Goal: Task Accomplishment & Management: Manage account settings

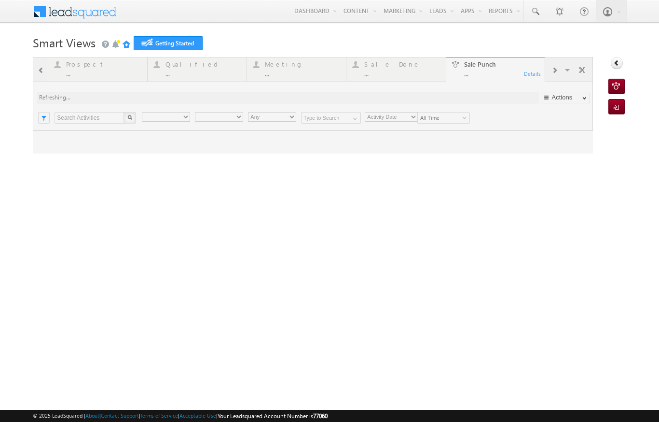
type input "Any Owner"
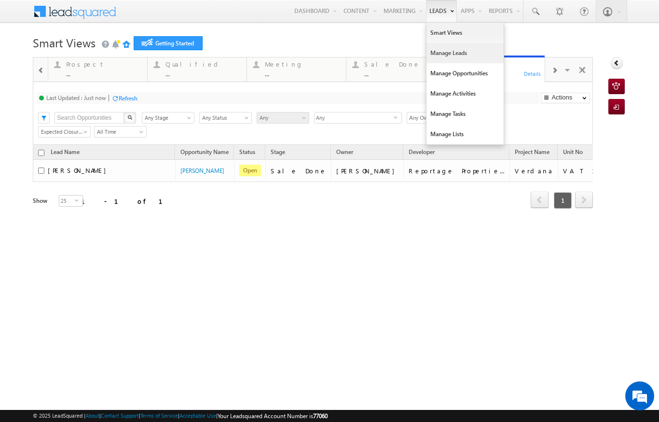
click at [436, 59] on link "Manage Leads" at bounding box center [464, 53] width 77 height 20
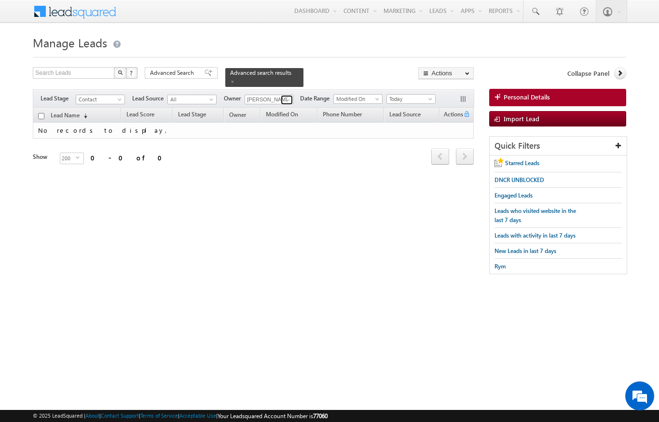
click at [286, 96] on span at bounding box center [288, 100] width 8 height 8
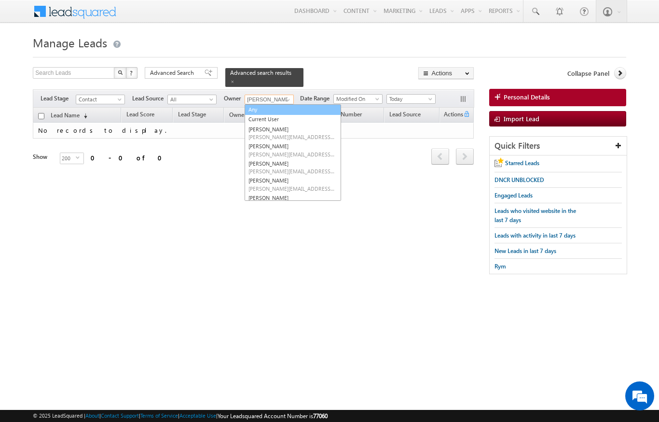
click at [254, 104] on link "Any" at bounding box center [293, 109] width 96 height 11
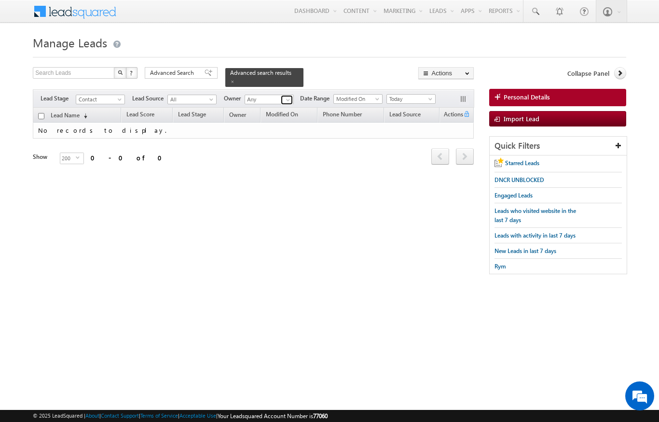
click at [285, 96] on span at bounding box center [288, 100] width 8 height 8
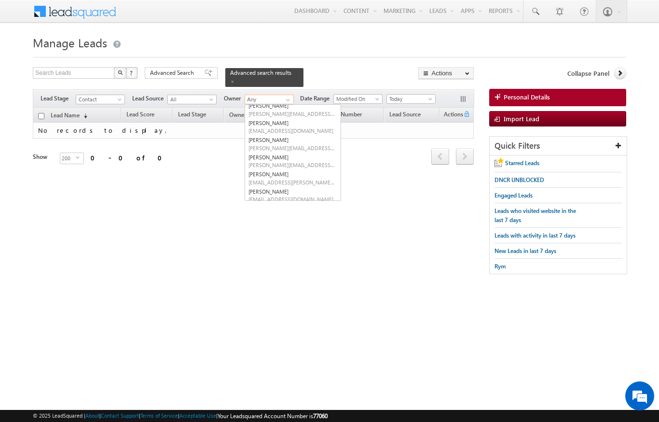
scroll to position [113, 0]
click at [264, 148] on link "Niraj Upadhyay niraj.upadhyay@indglobal.ae" at bounding box center [293, 157] width 96 height 18
type input "[PERSON_NAME]"
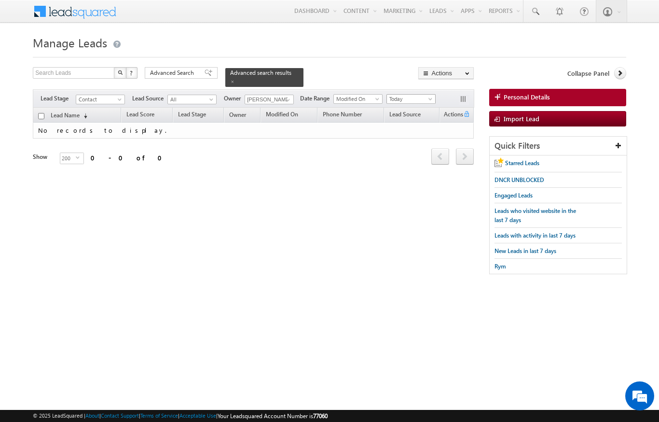
click at [429, 97] on span at bounding box center [431, 101] width 8 height 8
click at [395, 105] on link "All Time" at bounding box center [412, 103] width 49 height 9
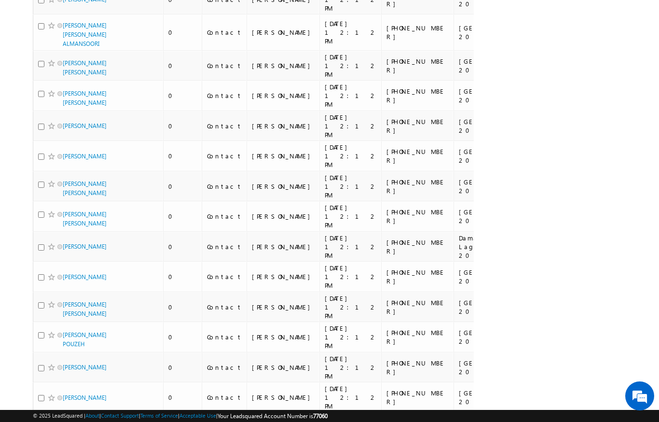
scroll to position [0, 0]
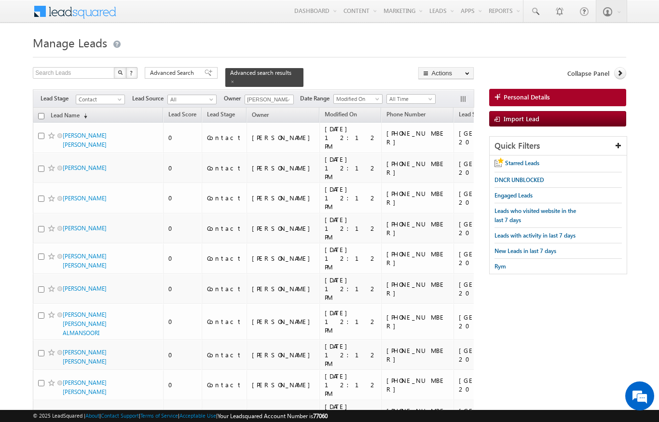
click at [212, 33] on h1 "Manage Leads" at bounding box center [329, 41] width 593 height 19
click at [276, 95] on input "[PERSON_NAME]" at bounding box center [269, 100] width 49 height 10
click at [322, 48] on h1 "Manage Leads" at bounding box center [329, 41] width 593 height 19
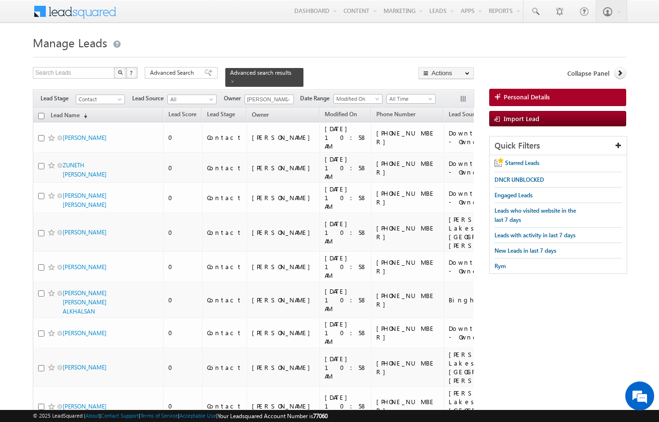
click at [43, 113] on input "checkbox" at bounding box center [41, 116] width 6 height 6
checkbox input "true"
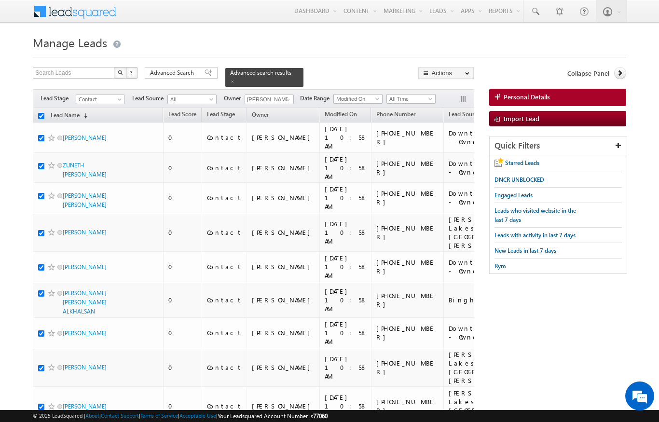
checkbox input "true"
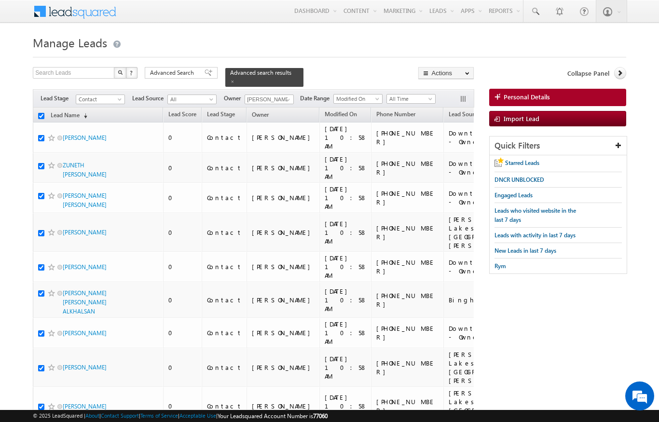
checkbox input "true"
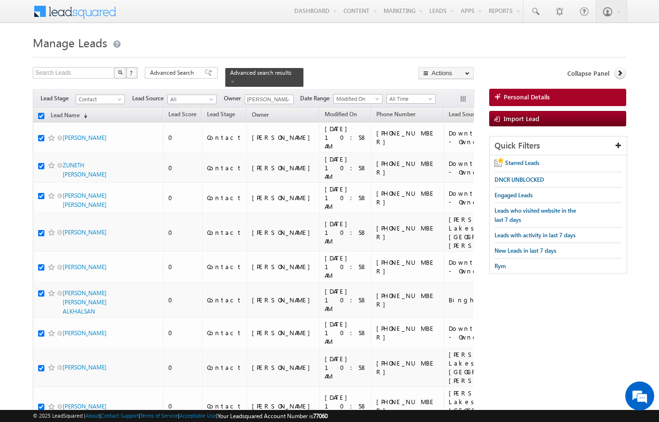
checkbox input "true"
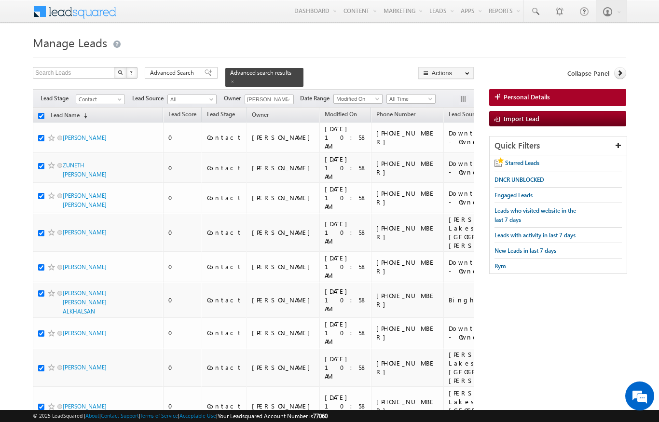
checkbox input "true"
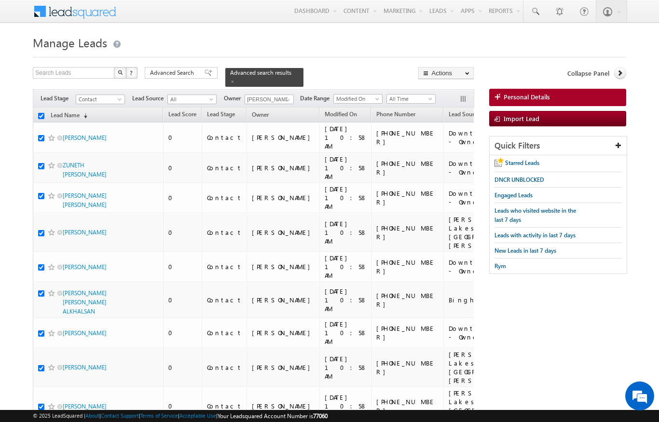
checkbox input "true"
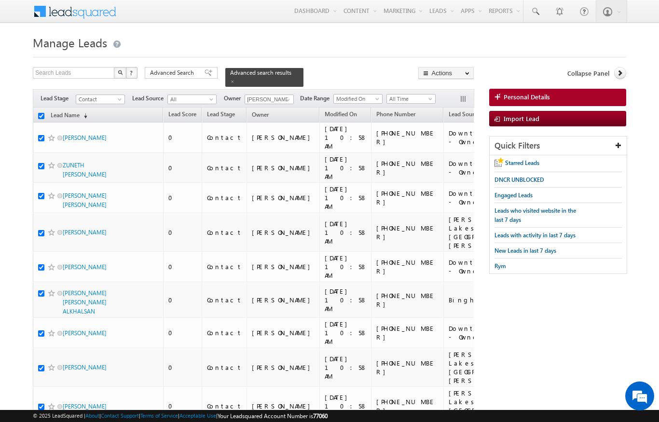
checkbox input "true"
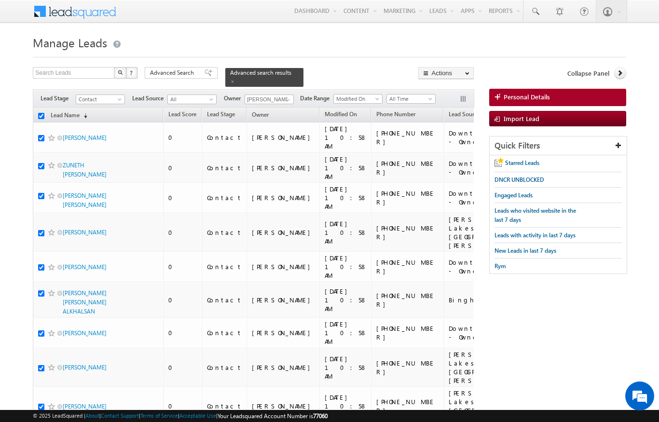
checkbox input "true"
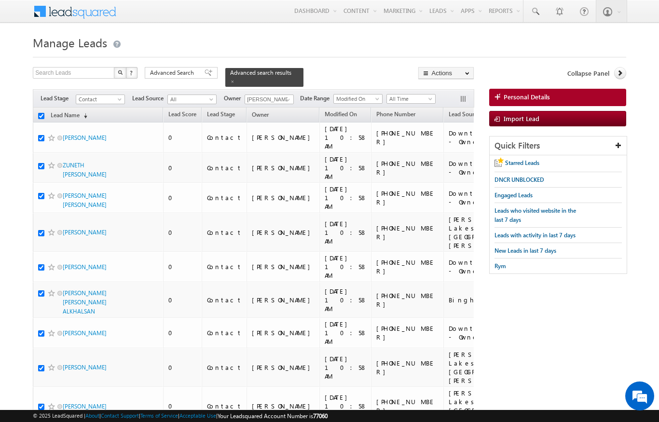
checkbox input "true"
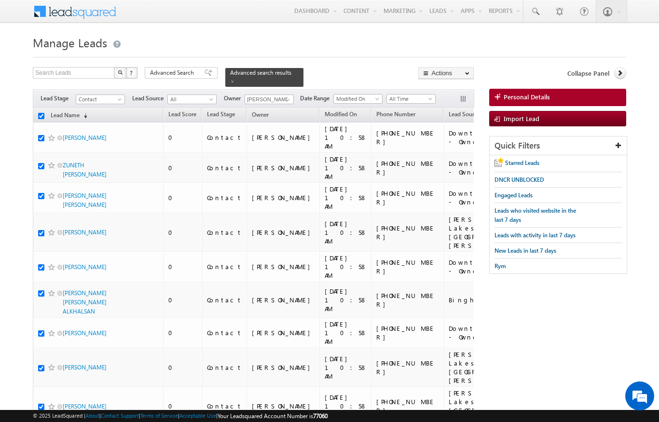
checkbox input "true"
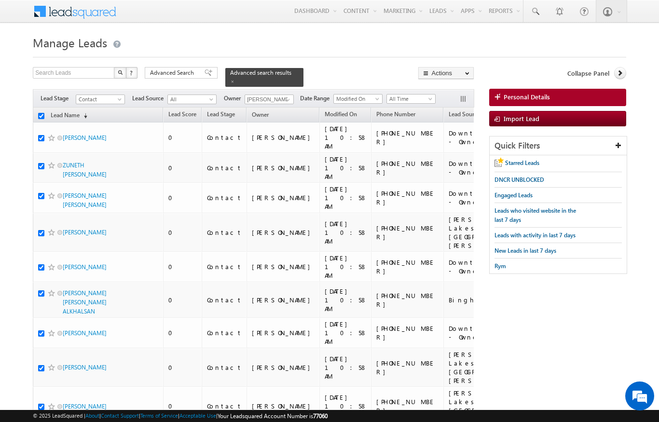
checkbox input "true"
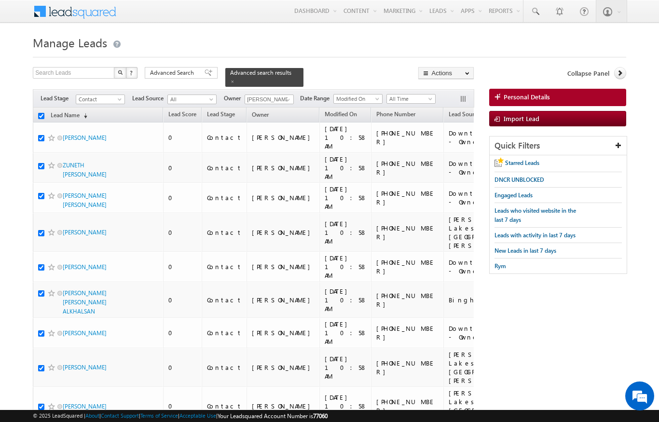
checkbox input "true"
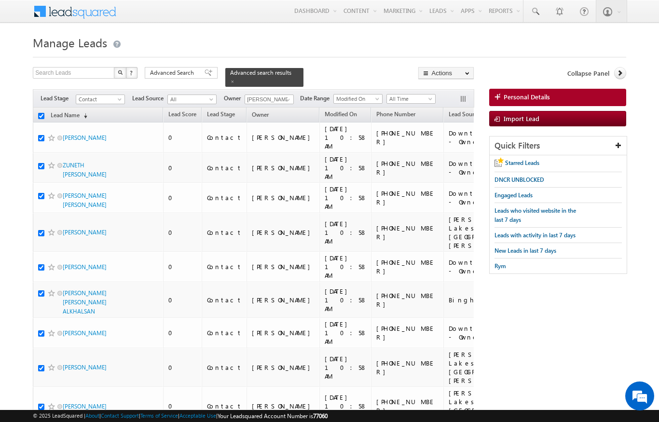
checkbox input "true"
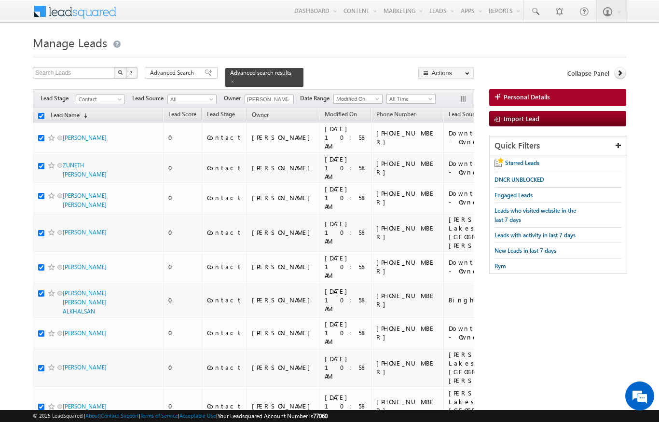
checkbox input "true"
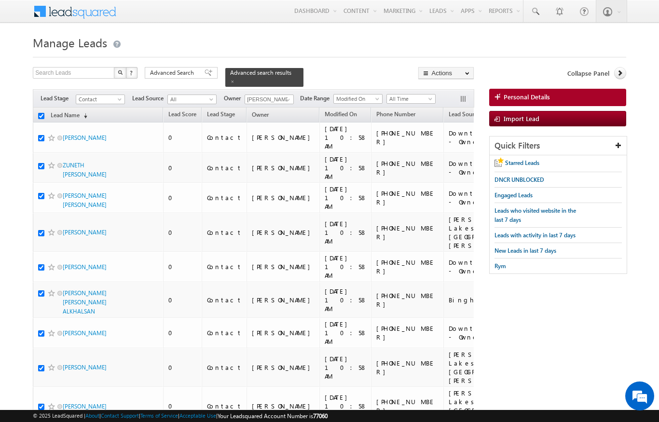
checkbox input "true"
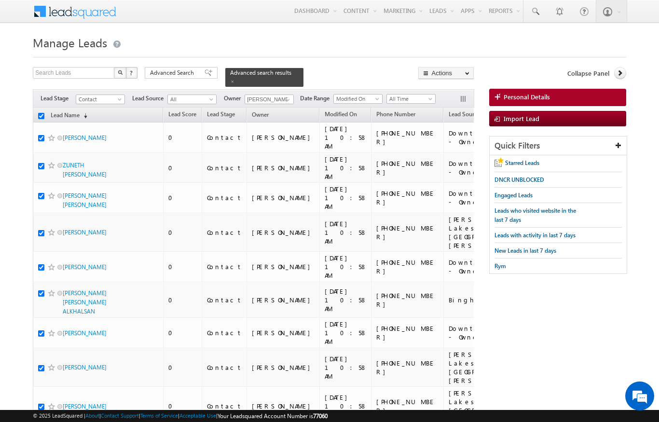
checkbox input "true"
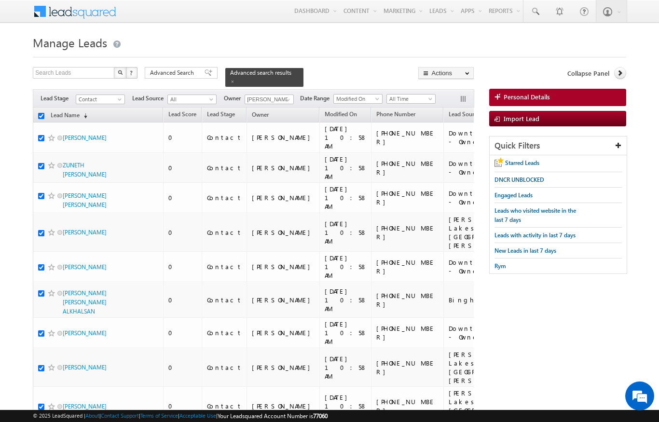
checkbox input "true"
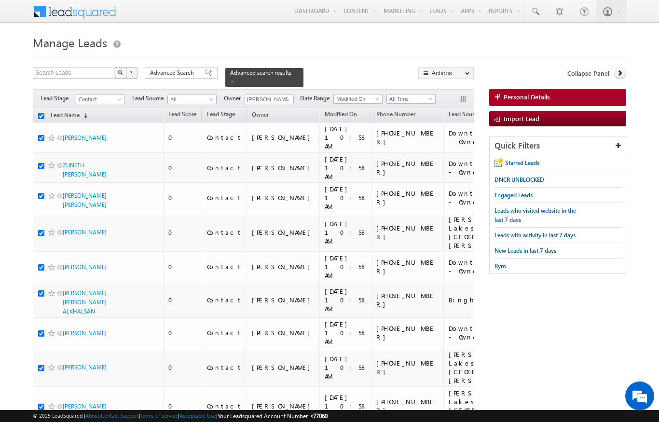
checkbox input "true"
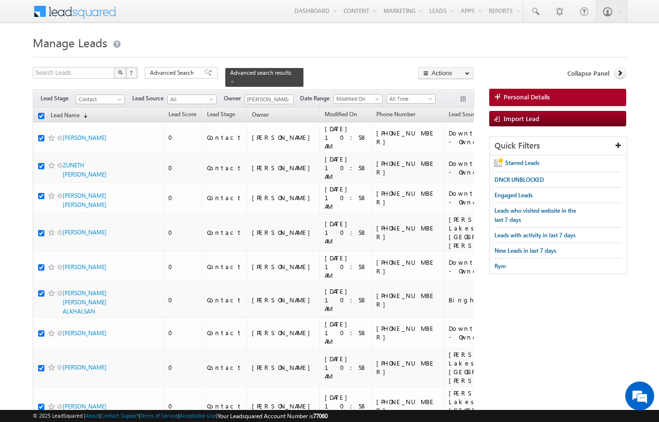
checkbox input "true"
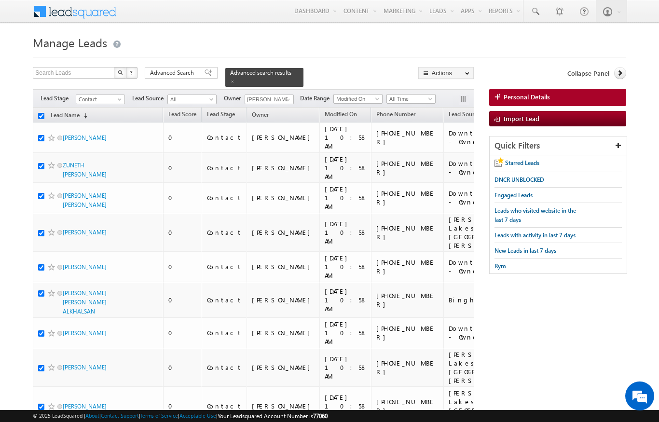
checkbox input "true"
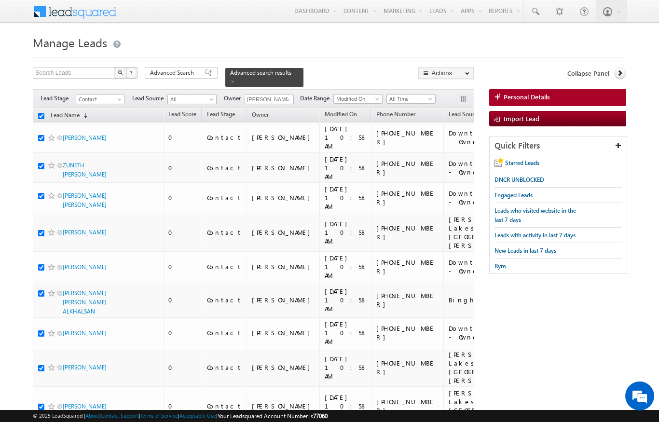
checkbox input "true"
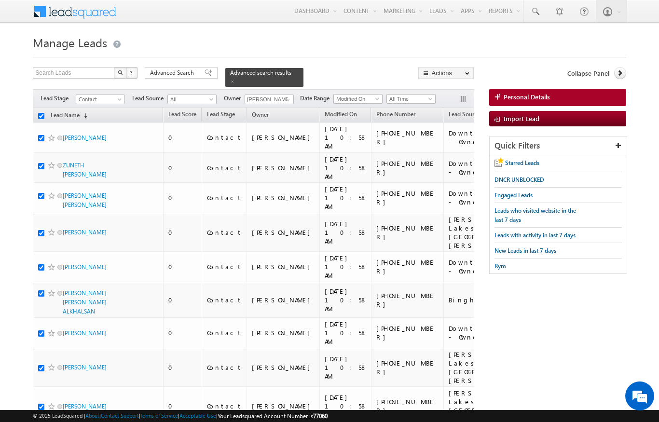
checkbox input "true"
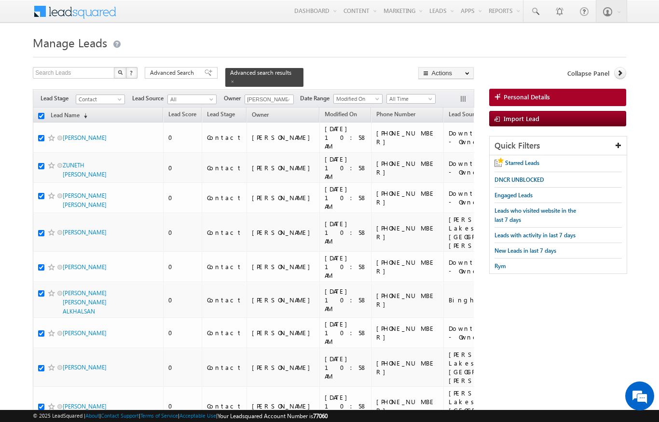
checkbox input "true"
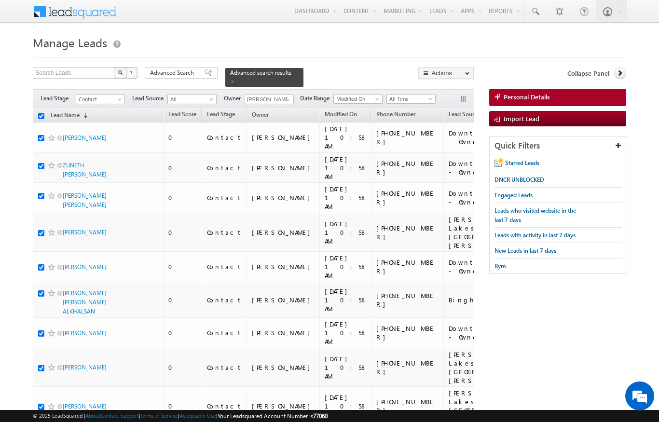
checkbox input "true"
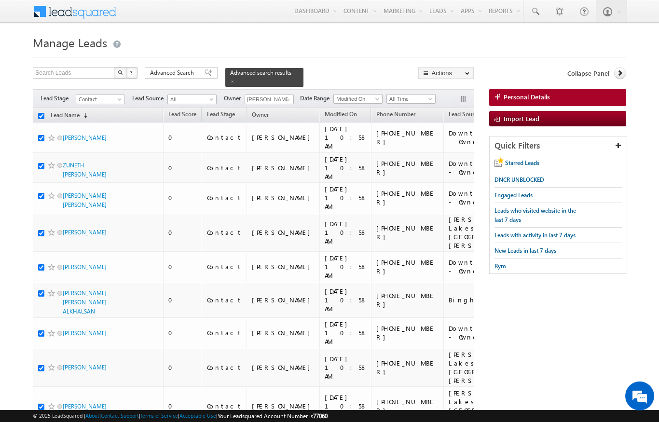
checkbox input "true"
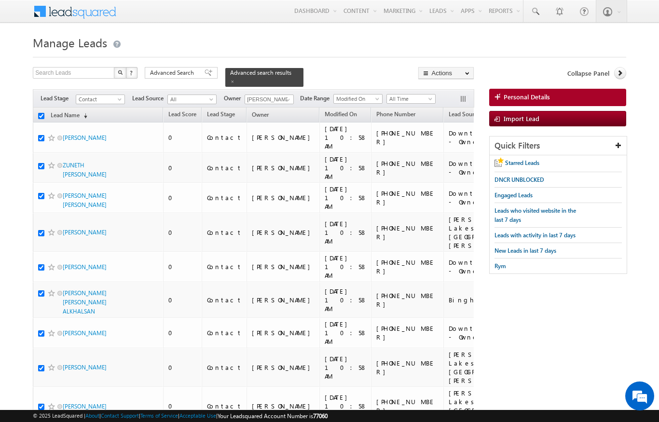
checkbox input "true"
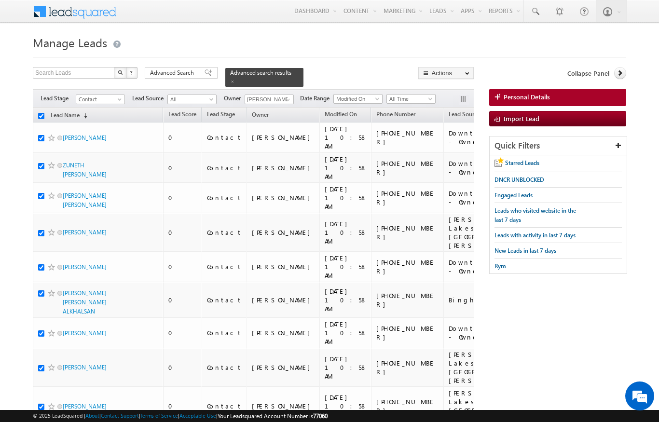
checkbox input "true"
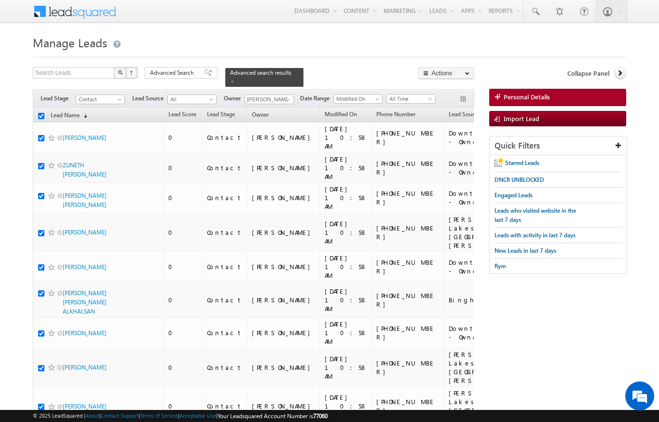
checkbox input "true"
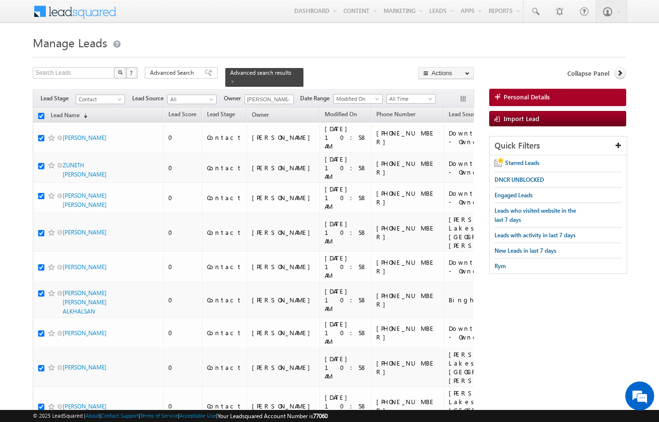
checkbox input "true"
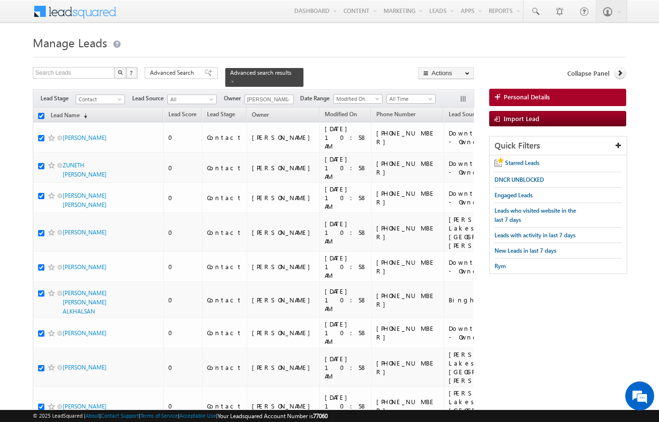
checkbox input "true"
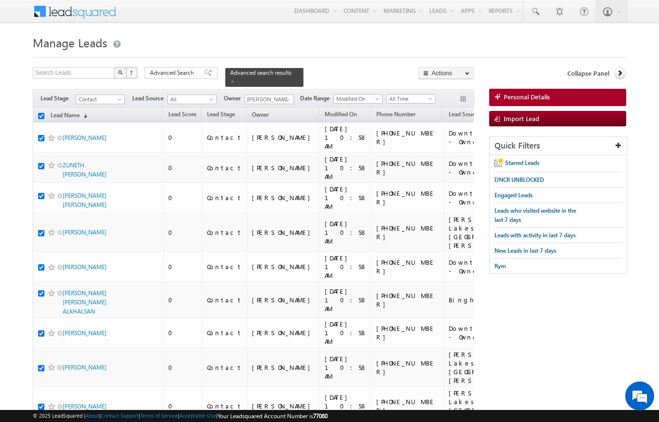
checkbox input "true"
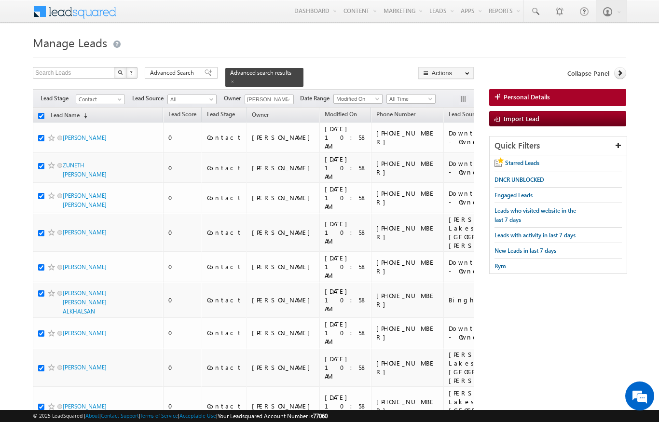
checkbox input "true"
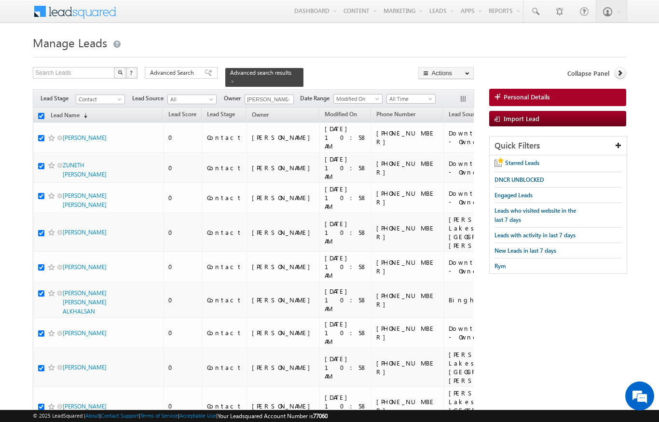
checkbox input "true"
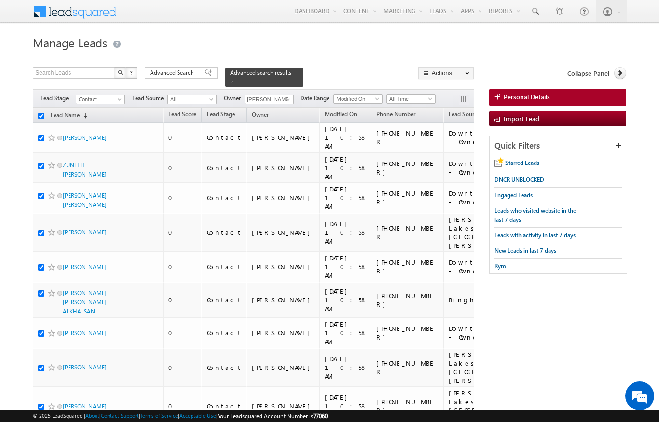
checkbox input "true"
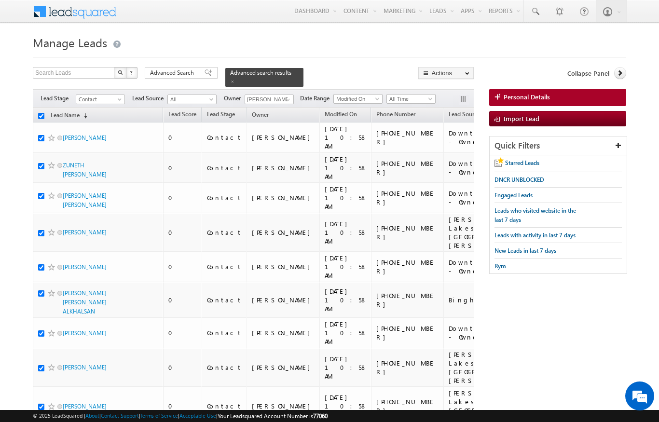
checkbox input "true"
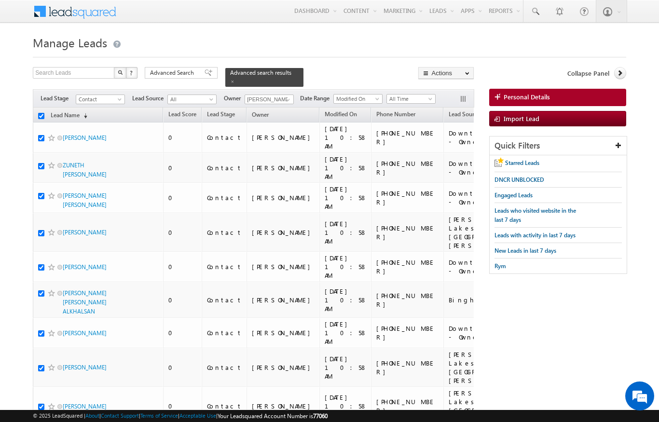
checkbox input "true"
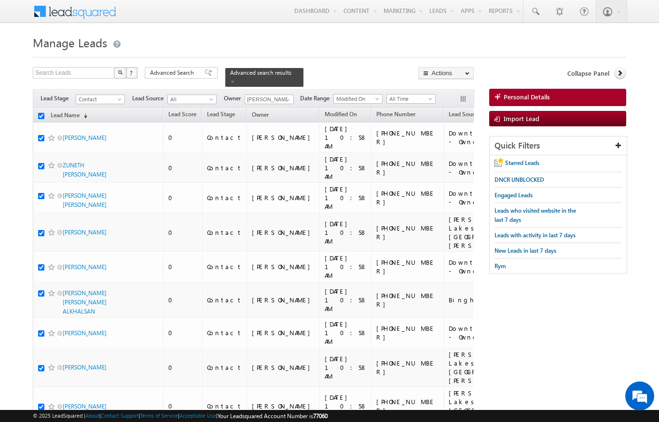
checkbox input "true"
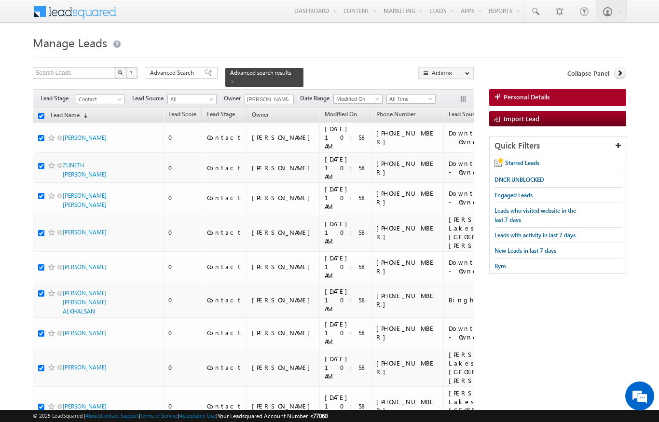
checkbox input "true"
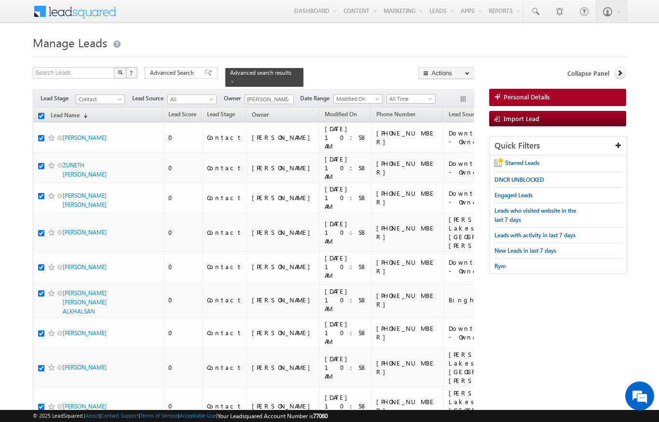
checkbox input "true"
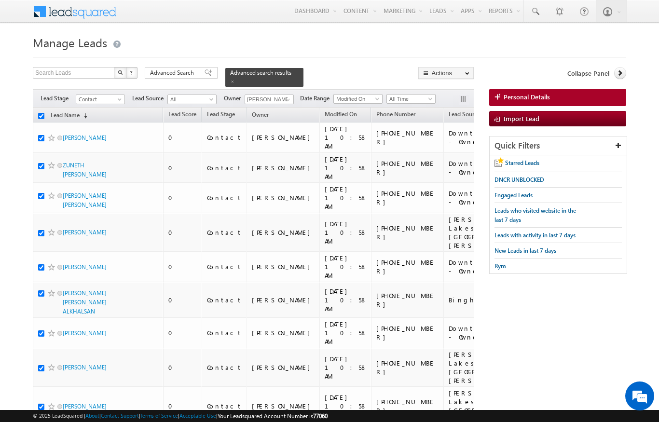
checkbox input "true"
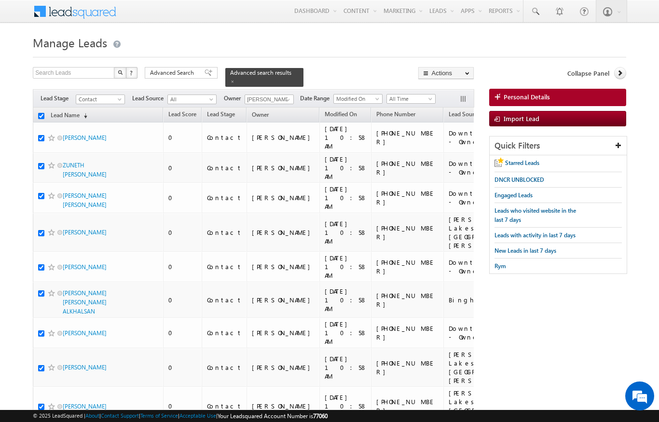
checkbox input "true"
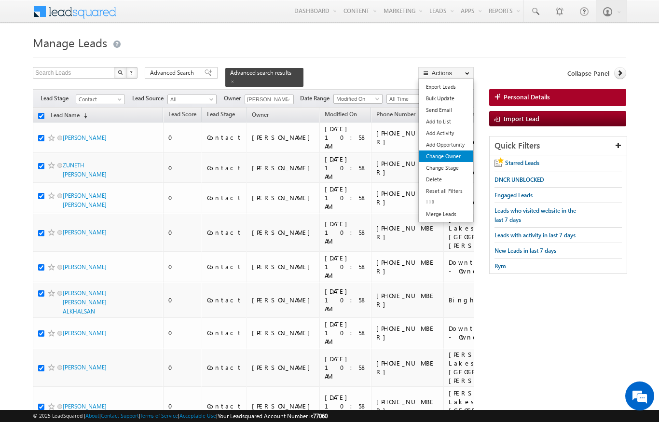
click at [451, 155] on link "Change Owner" at bounding box center [446, 156] width 55 height 12
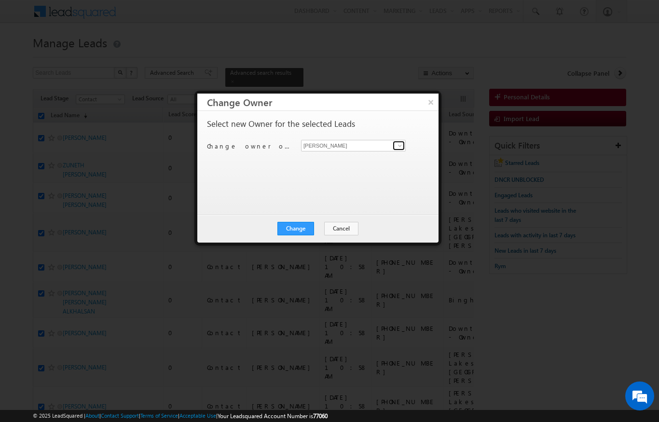
click at [395, 148] on link at bounding box center [399, 146] width 12 height 10
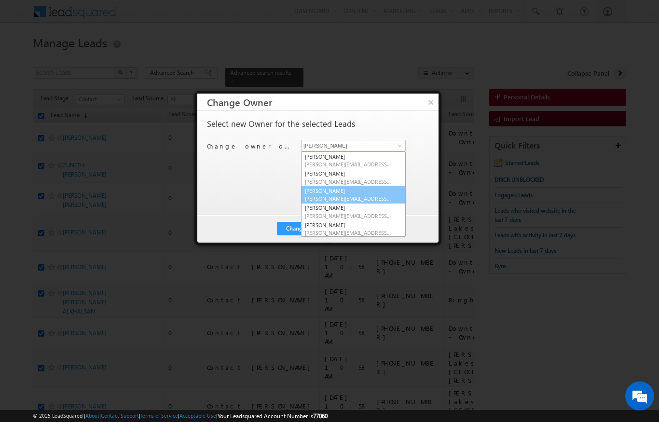
click at [347, 196] on span "[PERSON_NAME][EMAIL_ADDRESS][DOMAIN_NAME]" at bounding box center [348, 198] width 87 height 7
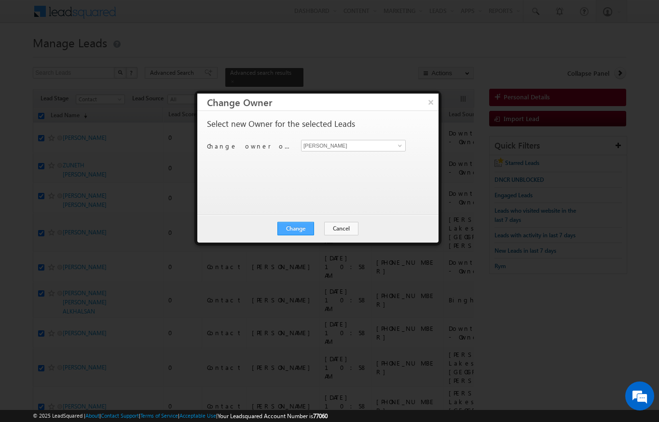
click at [300, 234] on button "Change" at bounding box center [295, 229] width 37 height 14
click at [317, 228] on button "Close" at bounding box center [319, 229] width 31 height 14
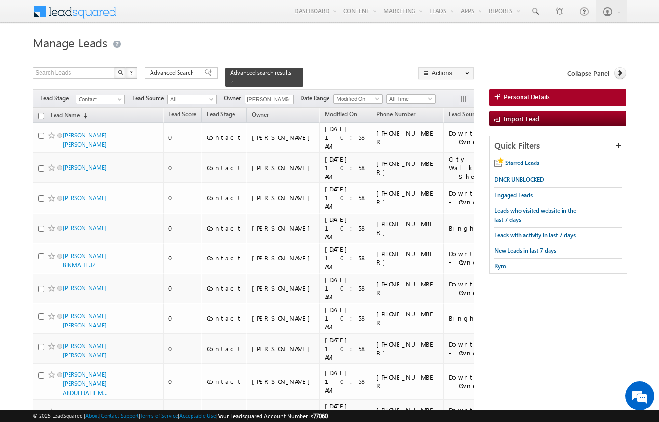
click at [40, 113] on input "checkbox" at bounding box center [41, 116] width 6 height 6
click at [38, 113] on input "checkbox" at bounding box center [41, 116] width 6 height 6
click at [73, 112] on link "Lead Name (sorted descending)" at bounding box center [69, 115] width 46 height 13
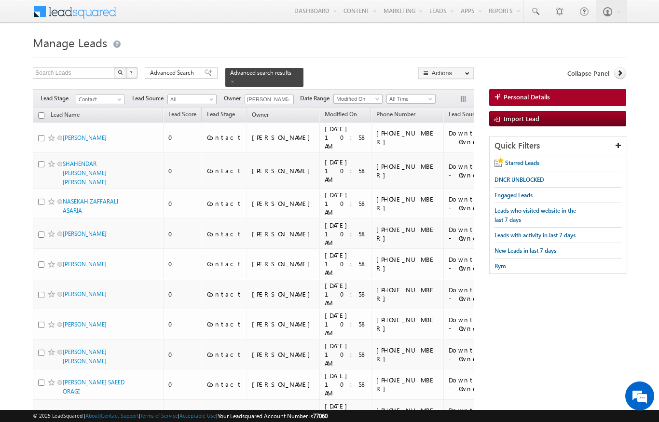
click at [41, 112] on input "checkbox" at bounding box center [41, 115] width 6 height 6
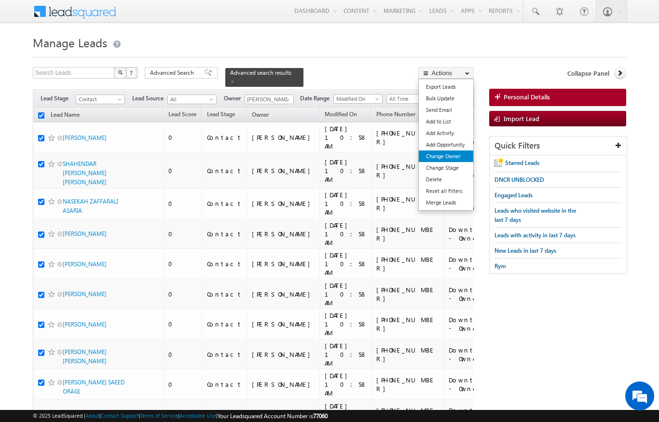
click at [461, 157] on link "Change Owner" at bounding box center [446, 156] width 55 height 12
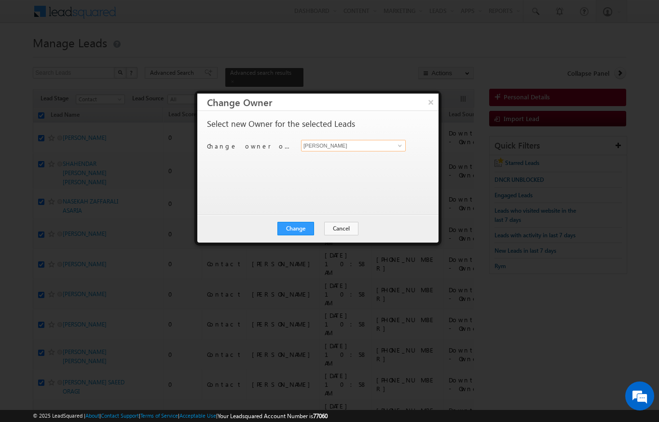
click at [387, 147] on input "[PERSON_NAME]" at bounding box center [353, 146] width 105 height 12
click at [397, 143] on span at bounding box center [400, 146] width 8 height 8
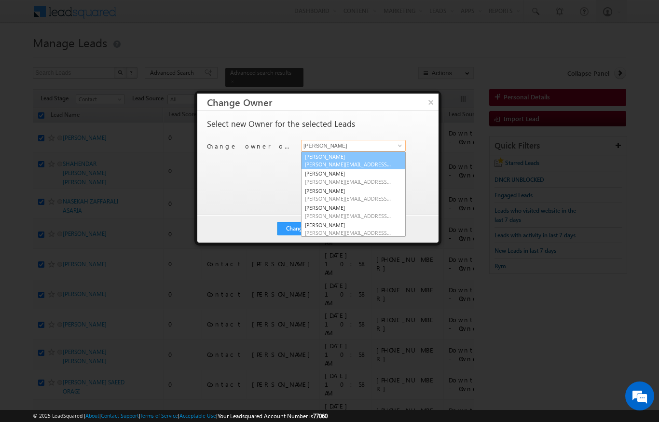
click at [341, 166] on span "[PERSON_NAME][EMAIL_ADDRESS][DOMAIN_NAME]" at bounding box center [348, 164] width 87 height 7
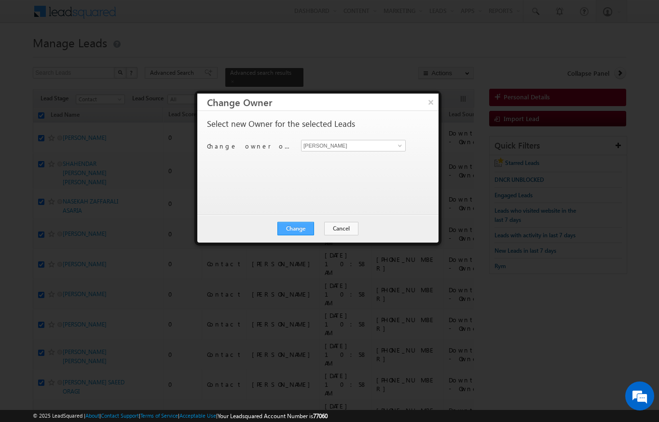
click at [302, 222] on button "Change" at bounding box center [295, 229] width 37 height 14
click at [321, 225] on button "Close" at bounding box center [319, 229] width 31 height 14
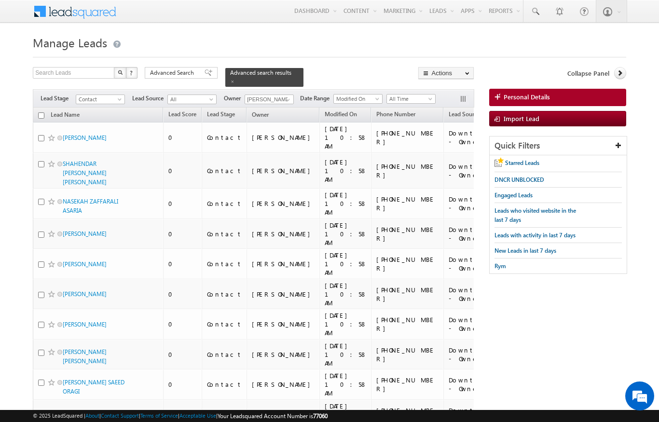
click at [42, 112] on input "checkbox" at bounding box center [41, 115] width 6 height 6
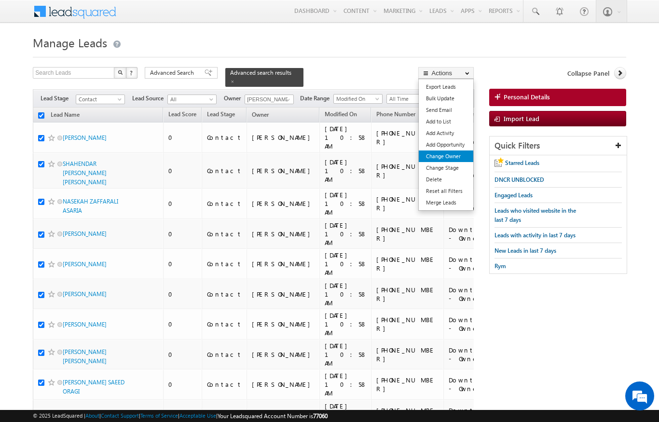
click at [451, 157] on link "Change Owner" at bounding box center [446, 156] width 55 height 12
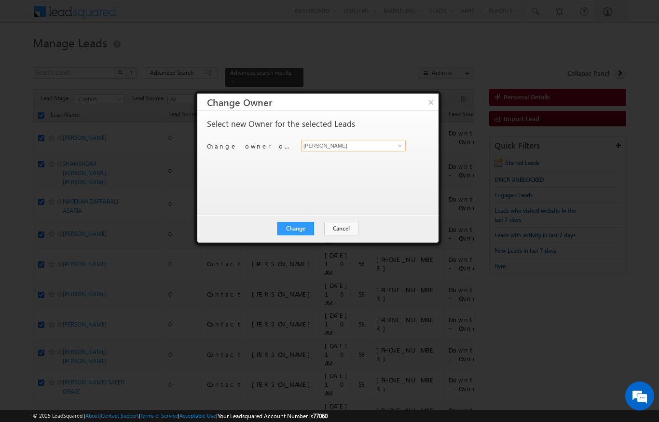
click at [387, 144] on input "[PERSON_NAME]" at bounding box center [353, 146] width 105 height 12
click at [396, 150] on link at bounding box center [399, 146] width 12 height 10
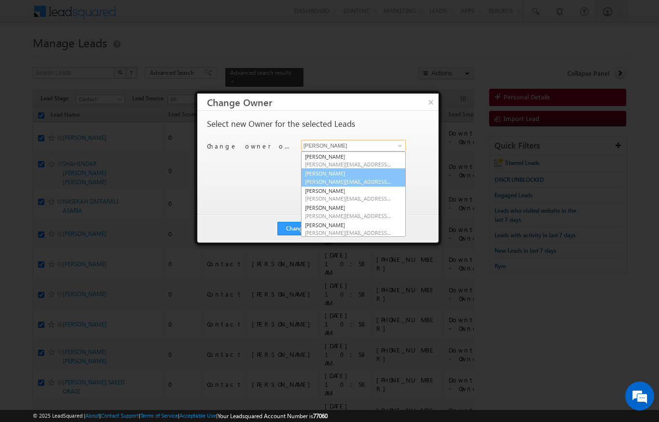
click at [340, 178] on span "[PERSON_NAME][EMAIL_ADDRESS][PERSON_NAME][DOMAIN_NAME]" at bounding box center [348, 181] width 87 height 7
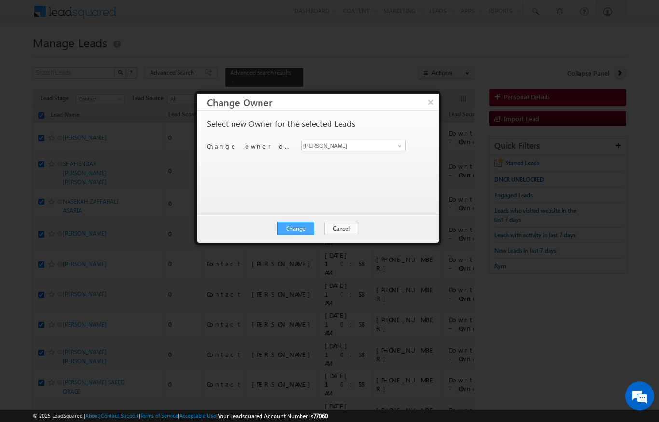
click at [303, 232] on button "Change" at bounding box center [295, 229] width 37 height 14
click at [334, 222] on button "Close" at bounding box center [319, 229] width 31 height 14
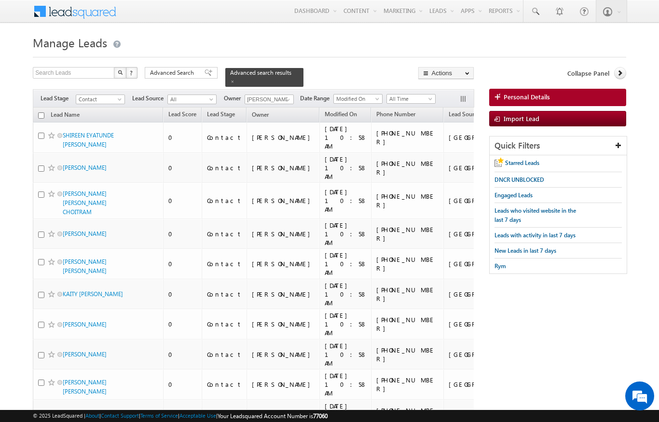
click at [41, 108] on th "Lead Name (sorted descending)" at bounding box center [98, 115] width 130 height 15
click at [41, 112] on input "checkbox" at bounding box center [41, 115] width 6 height 6
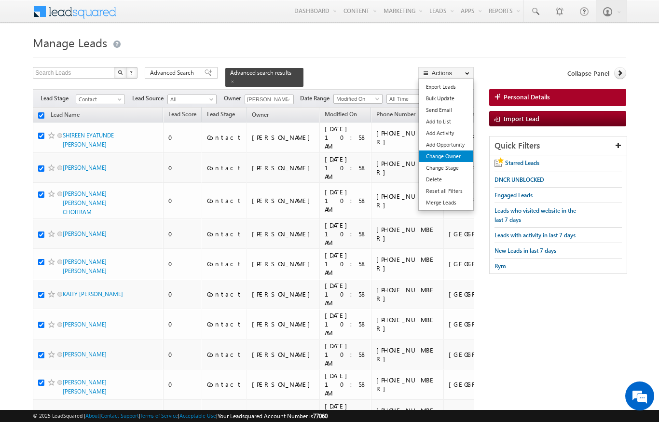
click at [453, 154] on link "Change Owner" at bounding box center [446, 156] width 55 height 12
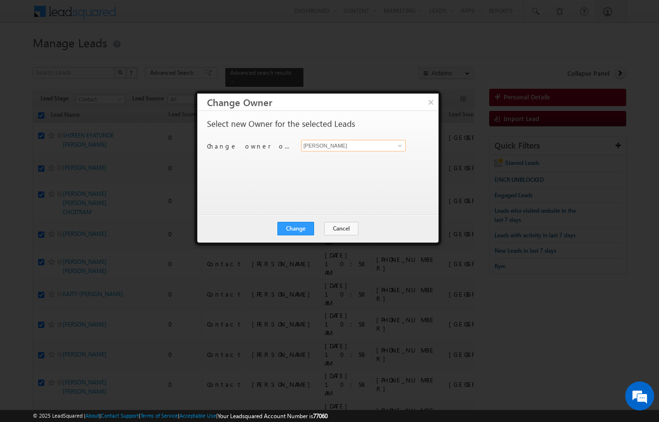
click at [392, 145] on input "[PERSON_NAME]" at bounding box center [353, 146] width 105 height 12
click at [391, 140] on input "[PERSON_NAME]" at bounding box center [353, 146] width 105 height 12
click at [393, 147] on link at bounding box center [399, 146] width 12 height 10
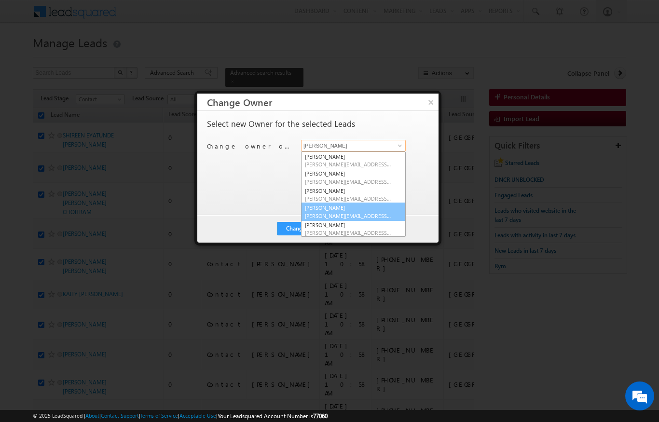
click at [310, 210] on link "[PERSON_NAME] [PERSON_NAME][EMAIL_ADDRESS][DOMAIN_NAME]" at bounding box center [353, 212] width 105 height 18
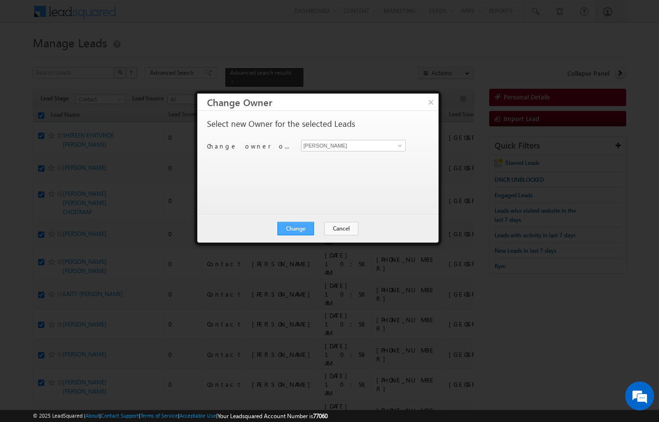
click at [289, 225] on button "Change" at bounding box center [295, 229] width 37 height 14
click at [314, 225] on button "Close" at bounding box center [319, 229] width 31 height 14
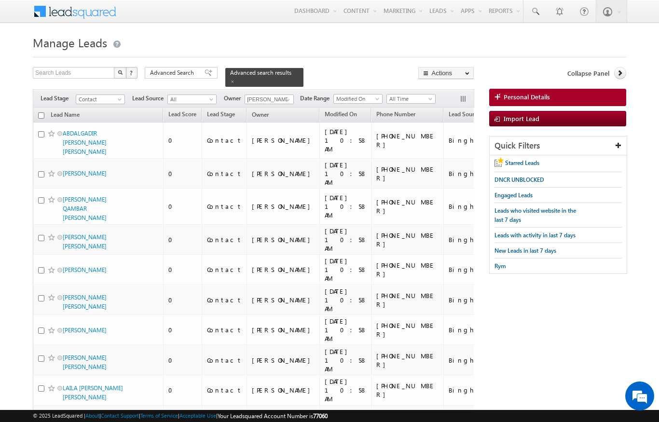
click at [44, 112] on input "checkbox" at bounding box center [41, 115] width 6 height 6
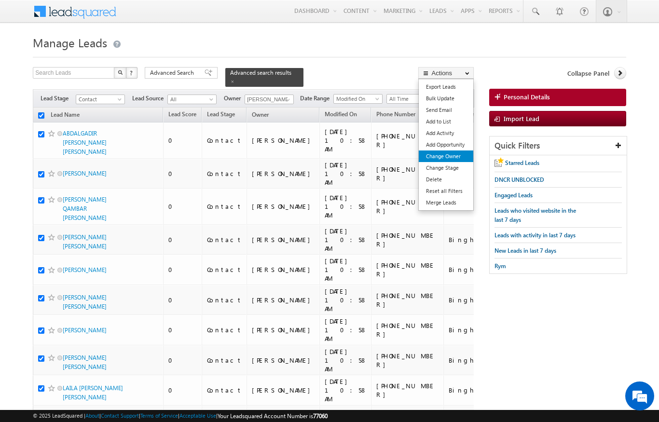
click at [426, 156] on link "Change Owner" at bounding box center [446, 156] width 55 height 12
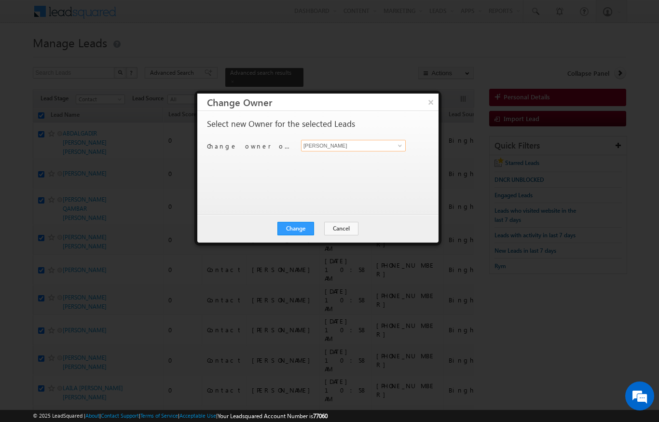
click at [348, 141] on input "[PERSON_NAME]" at bounding box center [353, 146] width 105 height 12
click at [394, 142] on link at bounding box center [399, 146] width 12 height 10
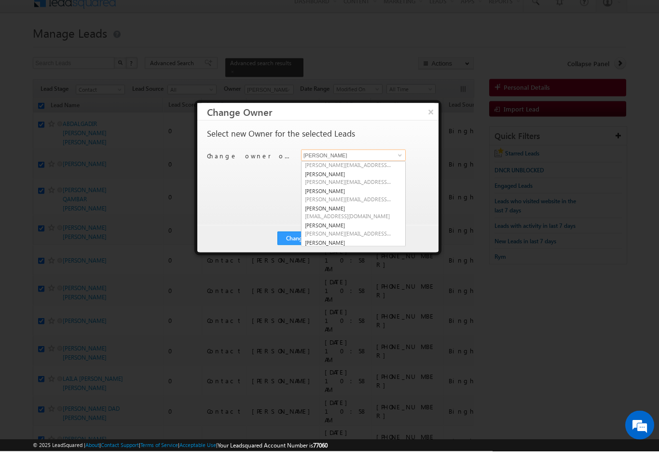
scroll to position [61, 0]
click at [315, 187] on span "[PERSON_NAME][EMAIL_ADDRESS][PERSON_NAME][DOMAIN_NAME]" at bounding box center [348, 190] width 87 height 7
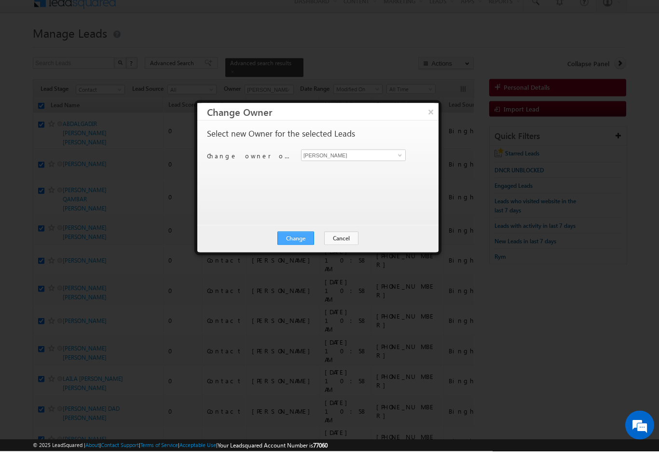
click at [294, 241] on button "Change" at bounding box center [295, 248] width 37 height 14
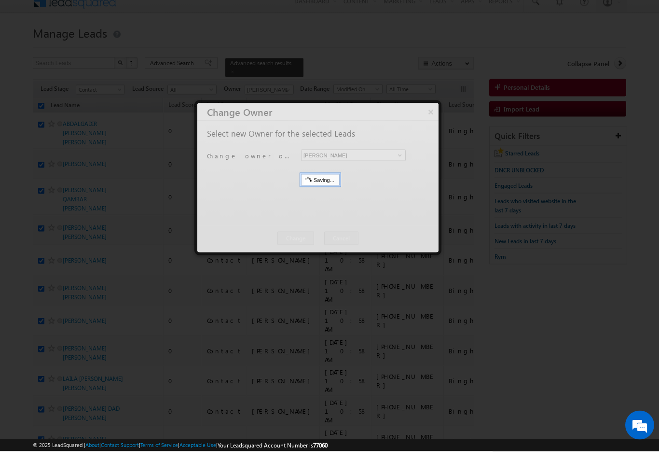
scroll to position [10, 0]
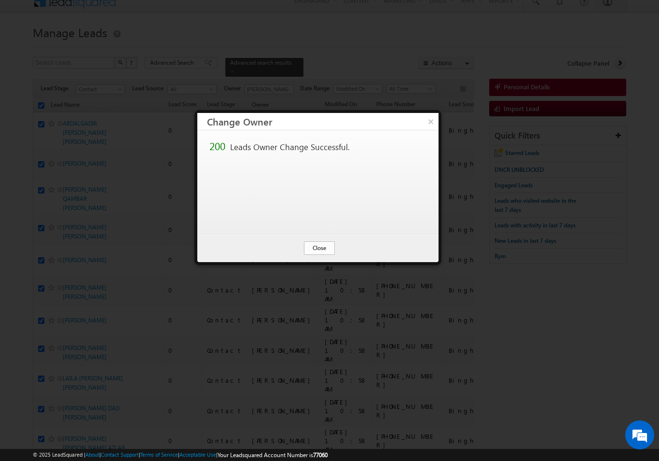
click at [314, 241] on button "Close" at bounding box center [319, 248] width 31 height 14
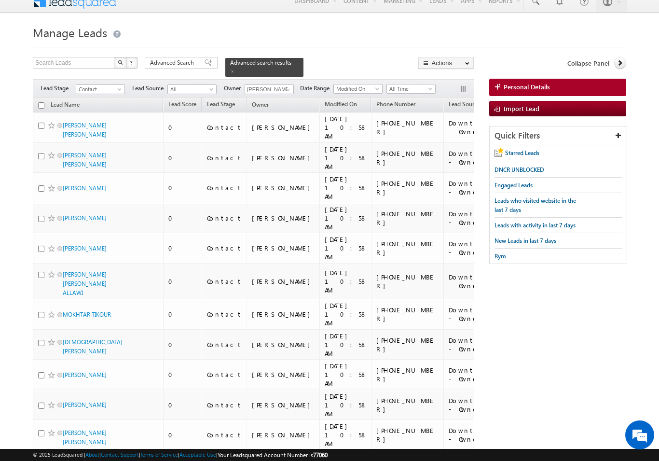
click at [39, 102] on input "checkbox" at bounding box center [41, 105] width 6 height 6
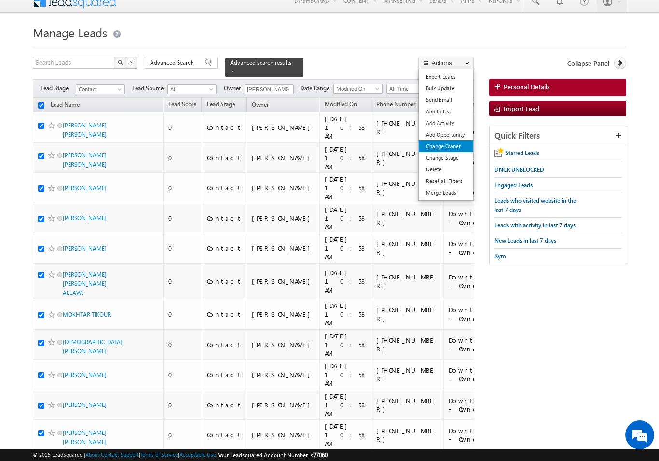
click at [425, 146] on link "Change Owner" at bounding box center [446, 146] width 55 height 12
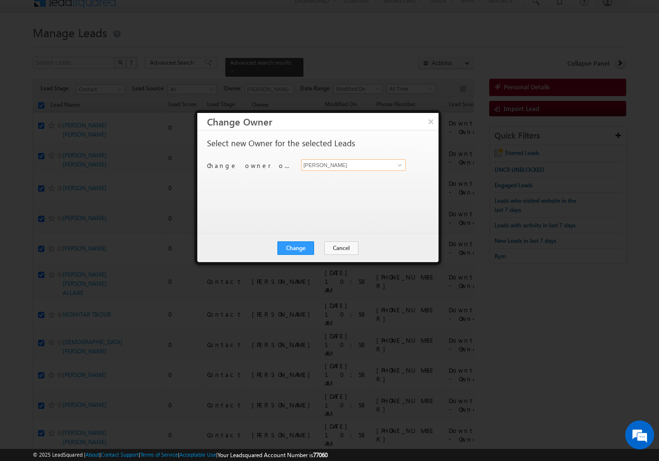
click at [327, 160] on input "[PERSON_NAME]" at bounding box center [353, 165] width 105 height 12
click at [396, 161] on span at bounding box center [400, 165] width 8 height 8
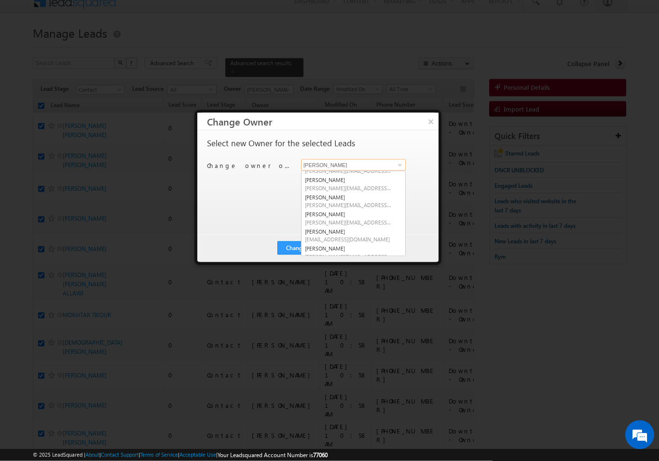
scroll to position [48, 0]
click at [314, 211] on link "[PERSON_NAME] Verhani [PERSON_NAME][EMAIL_ADDRESS][DOMAIN_NAME]" at bounding box center [353, 217] width 105 height 18
click at [286, 253] on button "Change" at bounding box center [295, 248] width 37 height 14
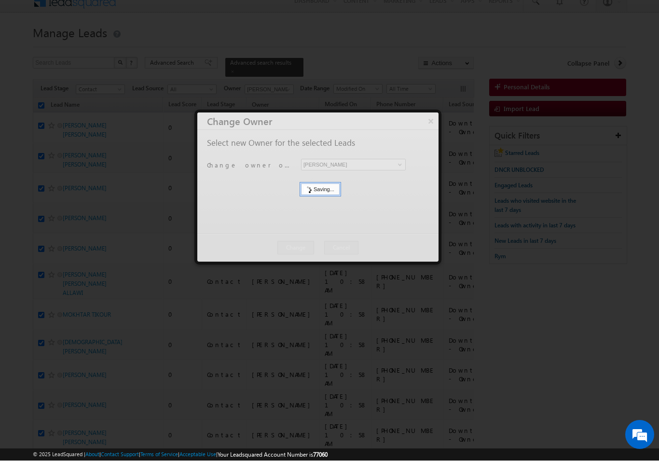
scroll to position [10, 0]
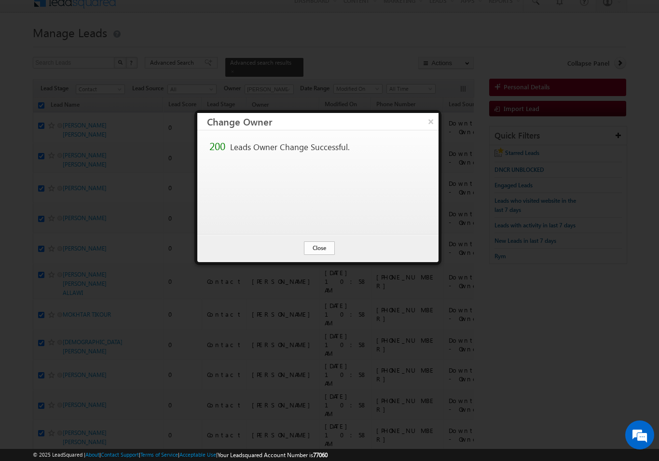
click at [314, 246] on button "Close" at bounding box center [319, 248] width 31 height 14
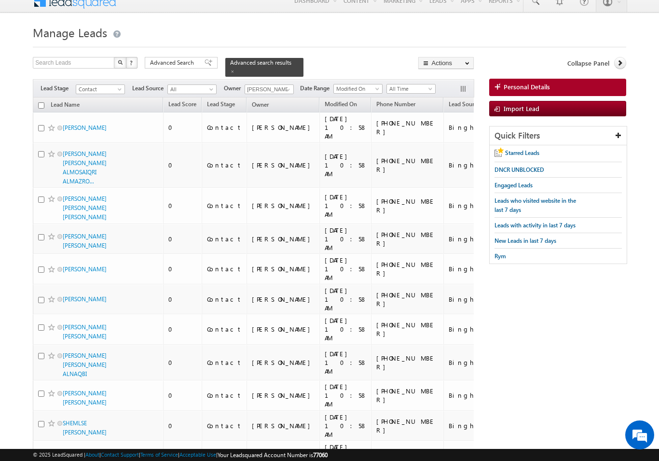
click at [38, 102] on input "checkbox" at bounding box center [41, 105] width 6 height 6
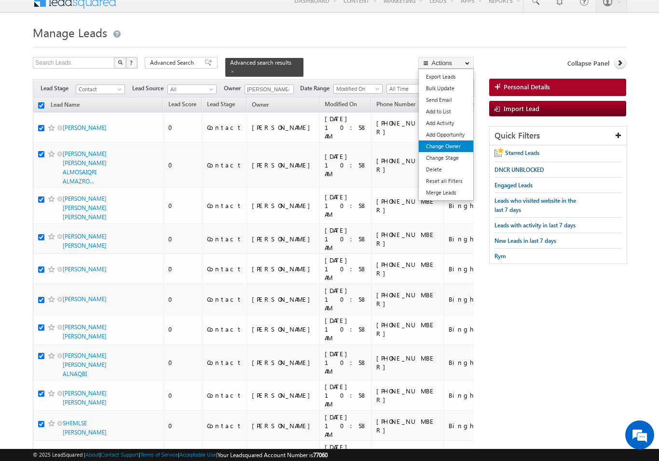
click at [433, 146] on link "Change Owner" at bounding box center [446, 146] width 55 height 12
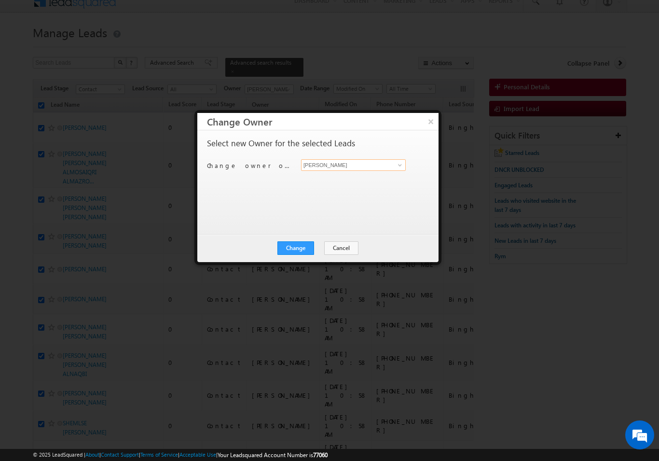
click at [324, 163] on input "[PERSON_NAME]" at bounding box center [353, 165] width 105 height 12
click at [395, 160] on link at bounding box center [399, 165] width 12 height 10
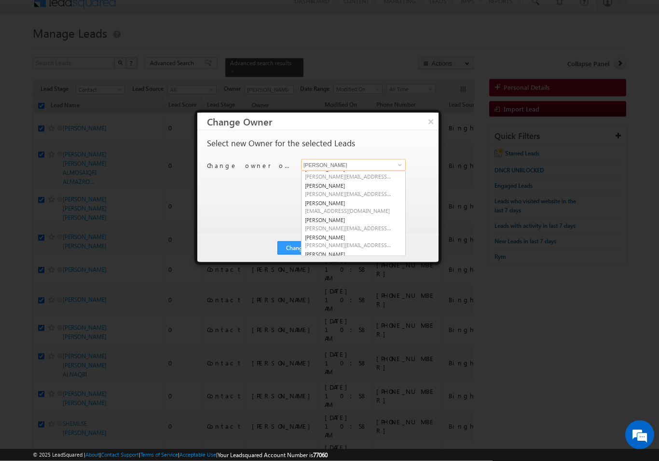
scroll to position [77, 0]
click at [317, 201] on link "[PERSON_NAME] [EMAIL_ADDRESS][DOMAIN_NAME]" at bounding box center [353, 205] width 105 height 18
click at [285, 241] on button "Change" at bounding box center [295, 248] width 37 height 14
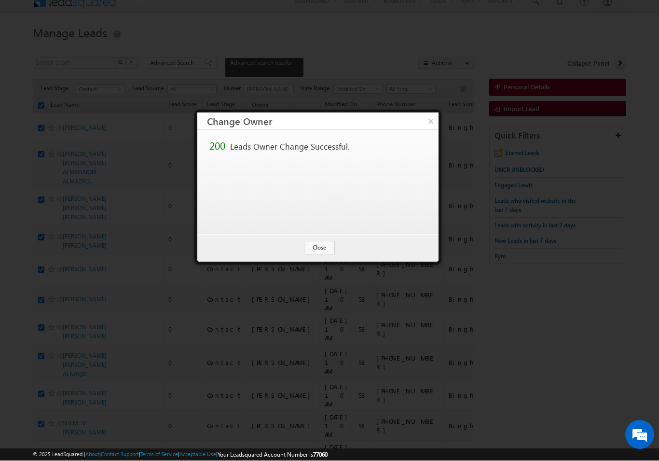
scroll to position [10, 0]
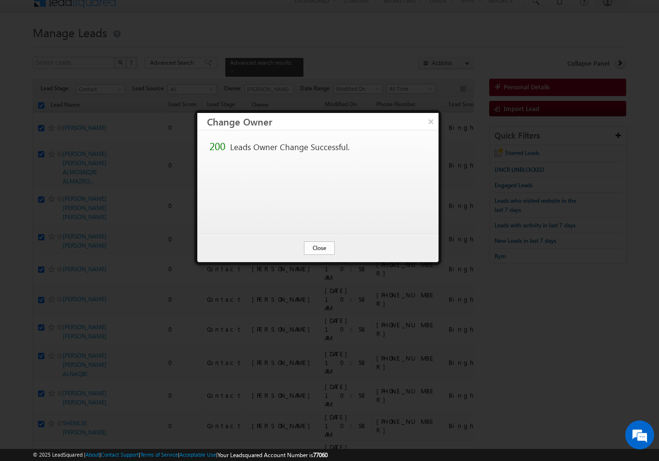
click at [315, 248] on button "Close" at bounding box center [319, 248] width 31 height 14
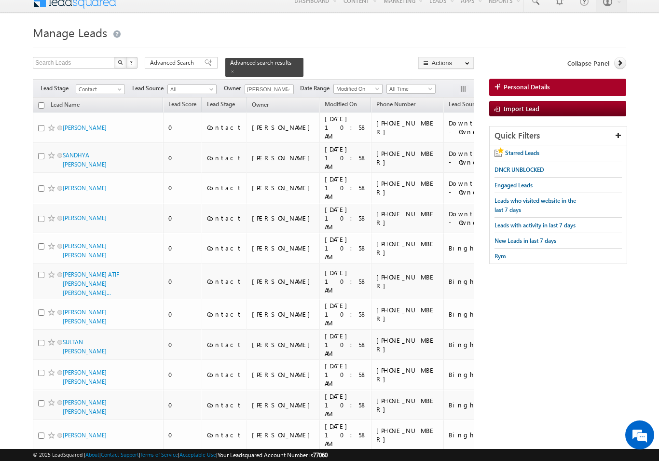
click at [41, 102] on input "checkbox" at bounding box center [41, 105] width 6 height 6
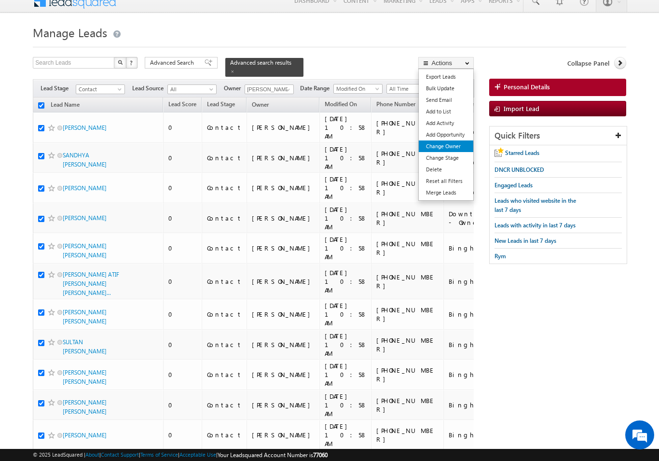
click at [427, 147] on link "Change Owner" at bounding box center [446, 146] width 55 height 12
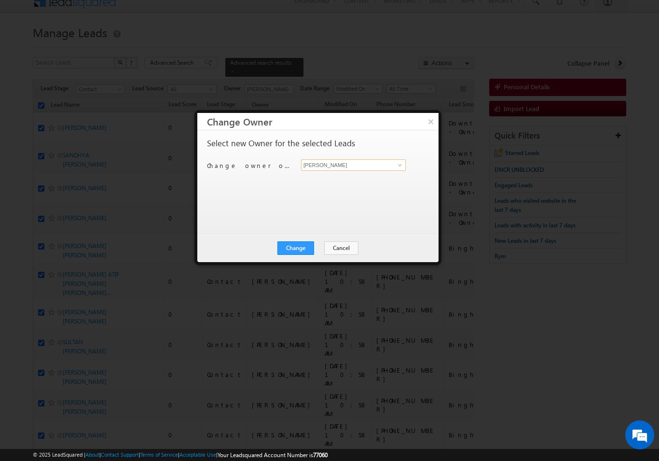
click at [335, 164] on input "[PERSON_NAME]" at bounding box center [353, 165] width 105 height 12
click at [395, 163] on link at bounding box center [399, 165] width 12 height 10
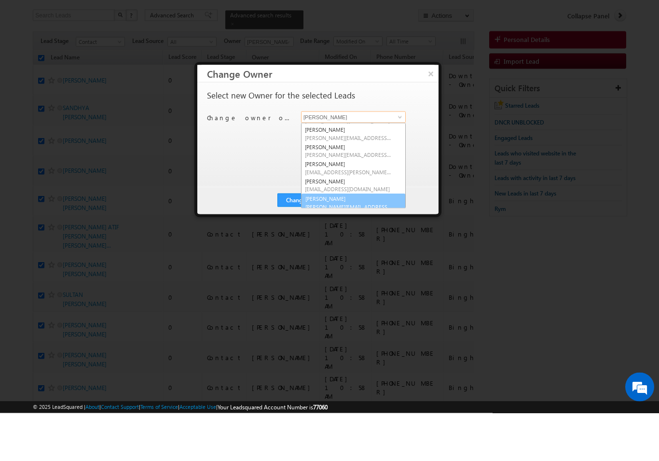
scroll to position [119, 0]
click at [317, 240] on link "[PERSON_NAME] [PERSON_NAME][EMAIL_ADDRESS][DOMAIN_NAME]" at bounding box center [353, 249] width 105 height 18
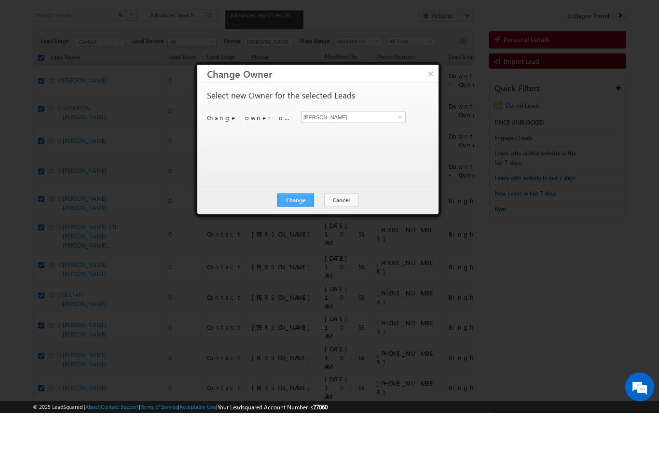
click at [293, 241] on button "Change" at bounding box center [295, 248] width 37 height 14
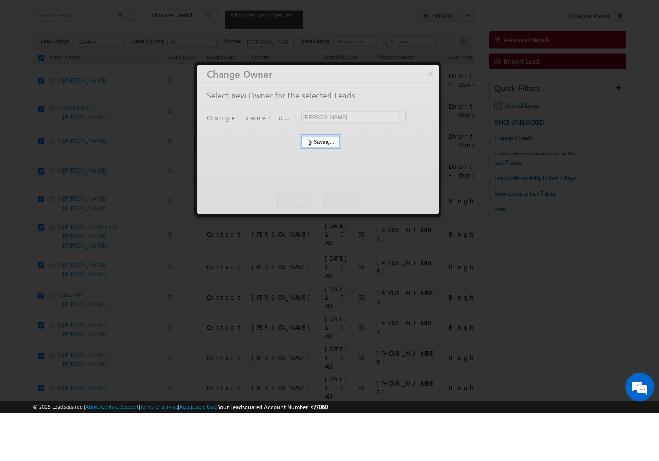
scroll to position [58, 0]
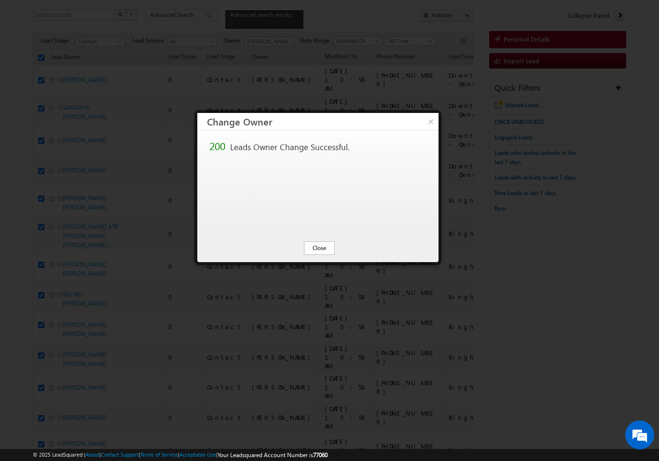
click at [311, 245] on button "Close" at bounding box center [319, 248] width 31 height 14
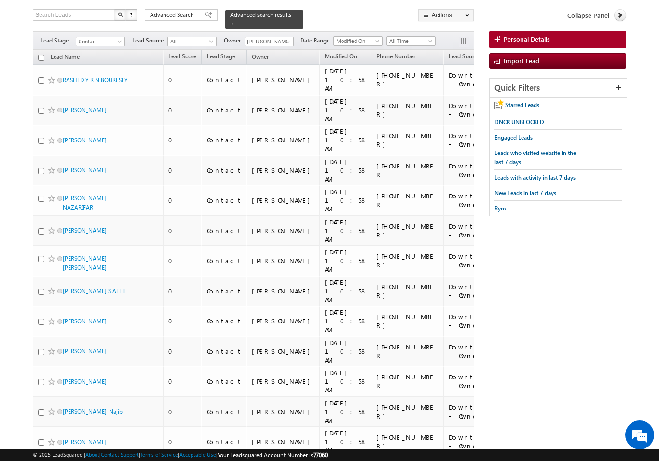
click at [41, 55] on input "checkbox" at bounding box center [41, 58] width 6 height 6
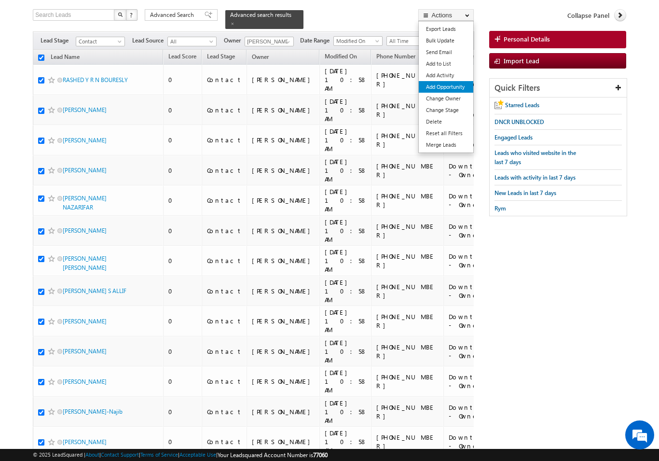
click at [436, 92] on link "Add Opportunity" at bounding box center [446, 87] width 55 height 12
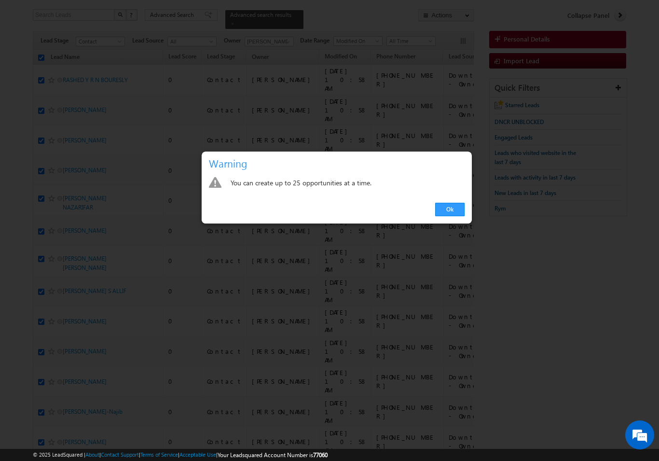
click at [504, 301] on div at bounding box center [329, 230] width 659 height 461
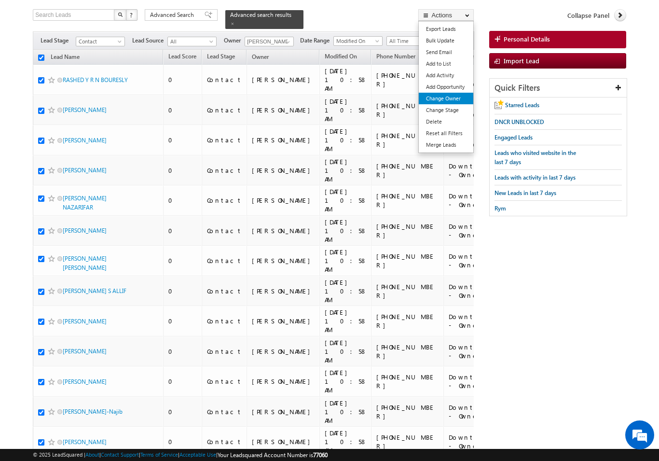
click at [426, 101] on link "Change Owner" at bounding box center [446, 99] width 55 height 12
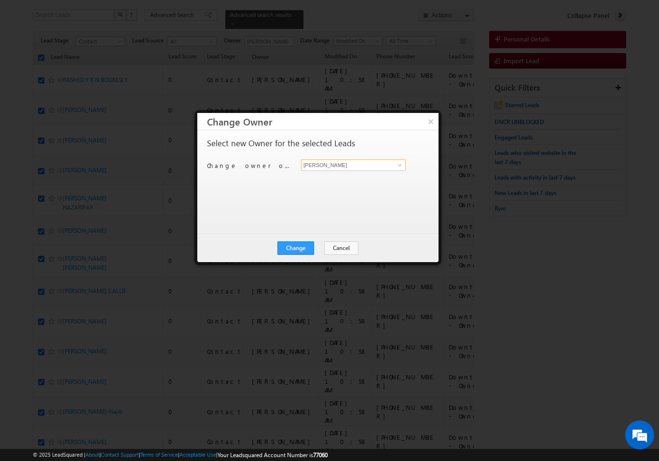
click at [309, 164] on input "[PERSON_NAME]" at bounding box center [353, 165] width 105 height 12
click at [395, 161] on link at bounding box center [399, 165] width 12 height 10
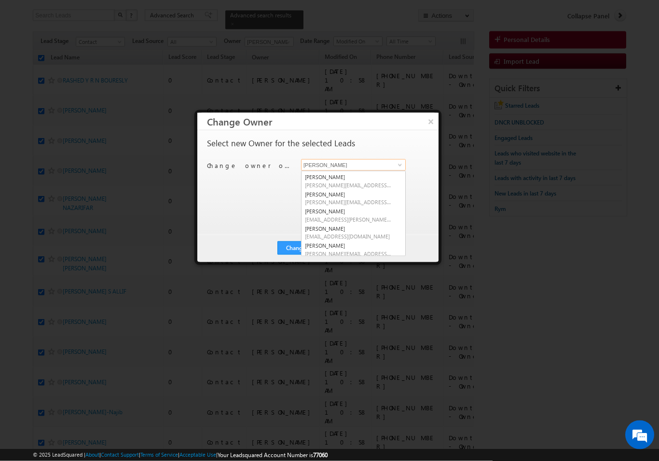
scroll to position [118, 0]
click at [320, 225] on link "[PERSON_NAME] [PERSON_NAME][EMAIL_ADDRESS][DOMAIN_NAME]" at bounding box center [353, 233] width 105 height 18
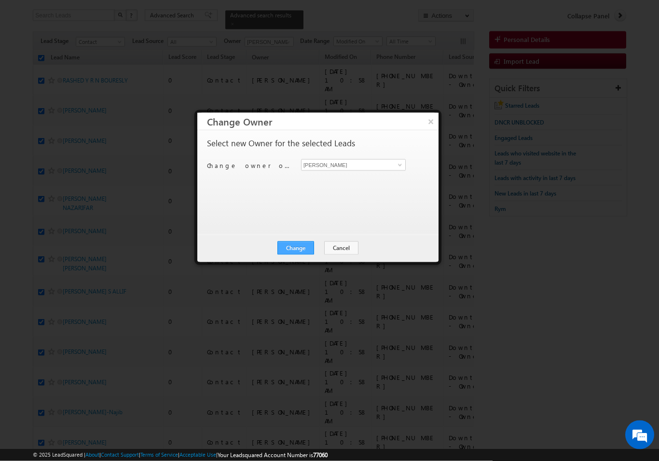
click at [286, 243] on button "Change" at bounding box center [295, 248] width 37 height 14
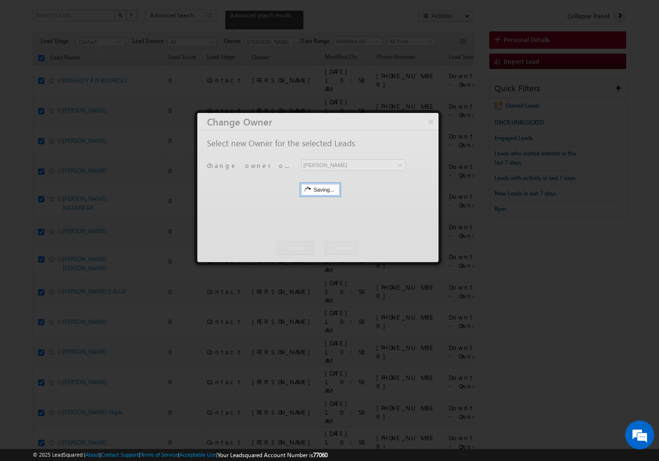
scroll to position [58, 0]
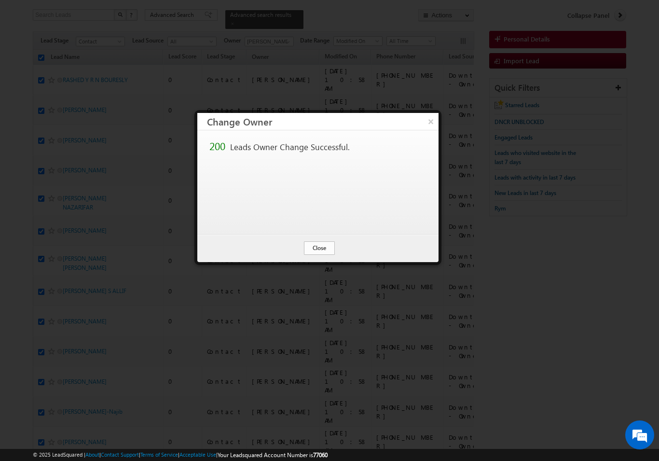
click at [317, 245] on button "Close" at bounding box center [319, 248] width 31 height 14
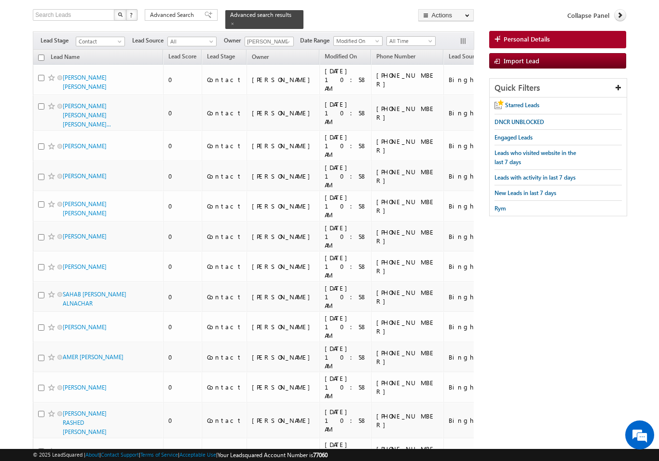
click at [38, 55] on input "checkbox" at bounding box center [41, 58] width 6 height 6
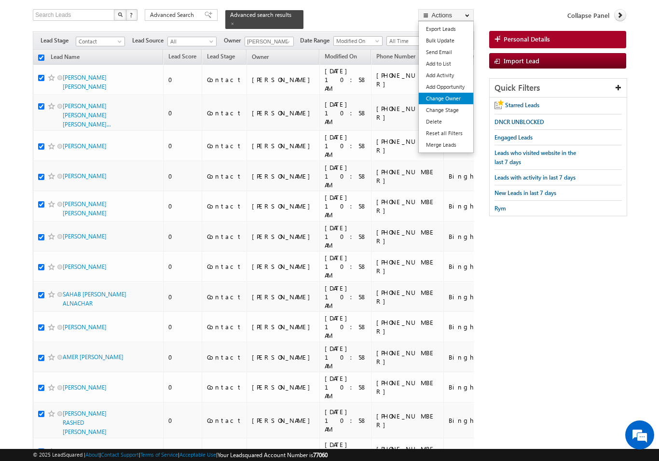
click at [424, 100] on link "Change Owner" at bounding box center [446, 99] width 55 height 12
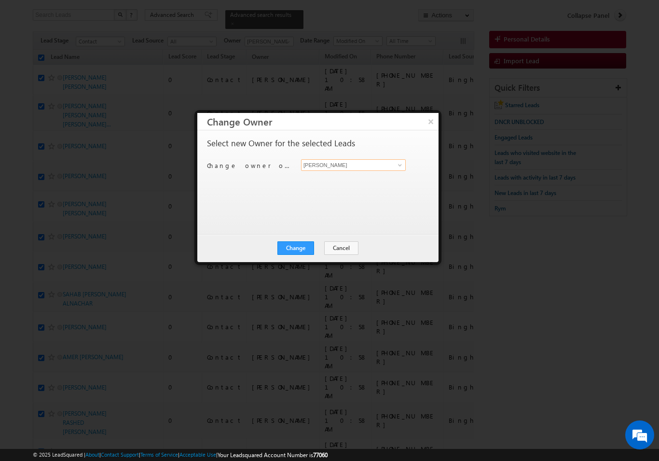
click at [346, 163] on input "[PERSON_NAME]" at bounding box center [353, 165] width 105 height 12
click at [397, 165] on span at bounding box center [400, 165] width 8 height 8
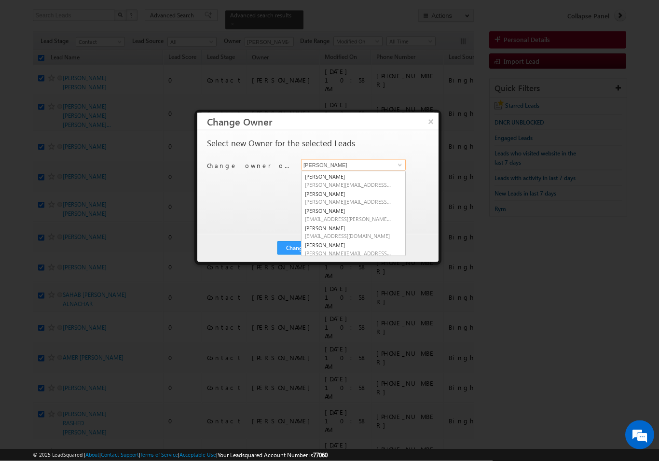
scroll to position [118, 0]
click at [321, 211] on link "[PERSON_NAME] [EMAIL_ADDRESS][PERSON_NAME][DOMAIN_NAME]" at bounding box center [353, 215] width 105 height 18
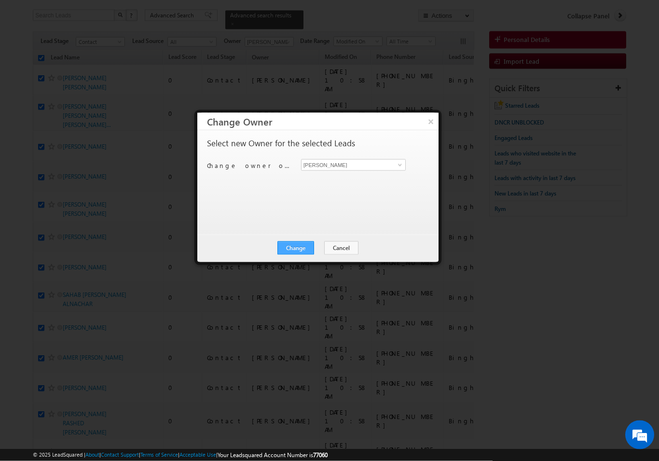
click at [287, 250] on button "Change" at bounding box center [295, 248] width 37 height 14
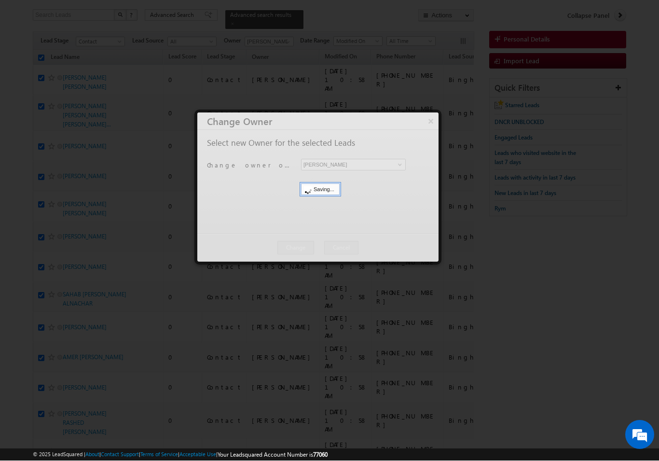
scroll to position [58, 0]
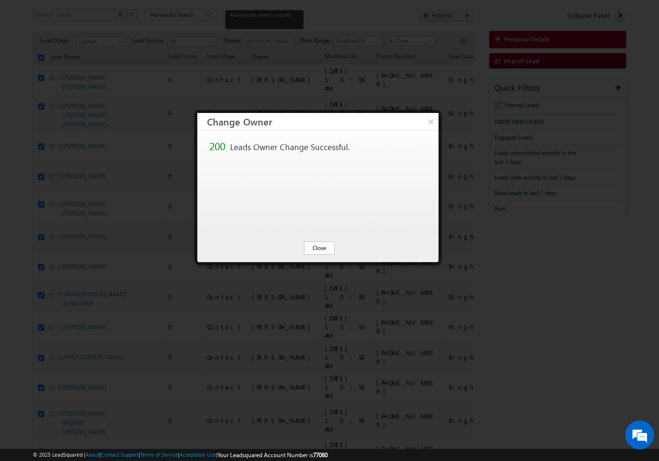
click at [310, 252] on button "Close" at bounding box center [319, 248] width 31 height 14
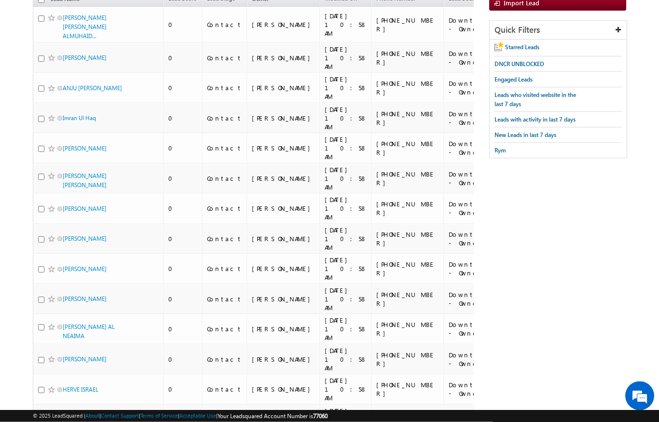
scroll to position [0, 0]
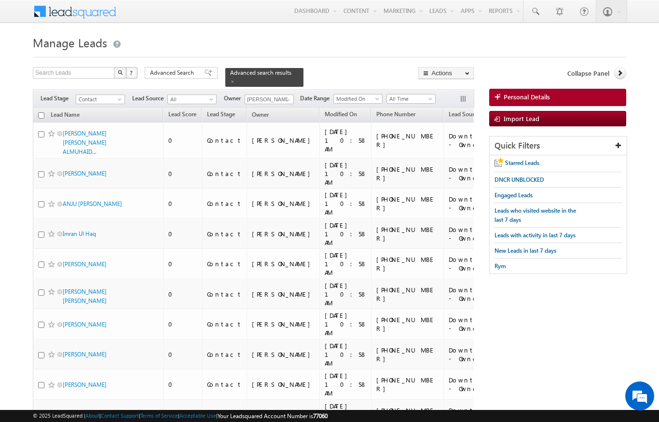
click at [42, 112] on input "checkbox" at bounding box center [41, 115] width 6 height 6
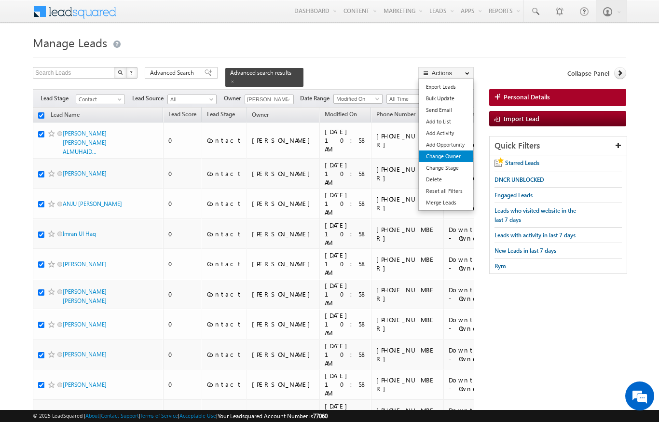
click at [456, 156] on link "Change Owner" at bounding box center [446, 156] width 55 height 12
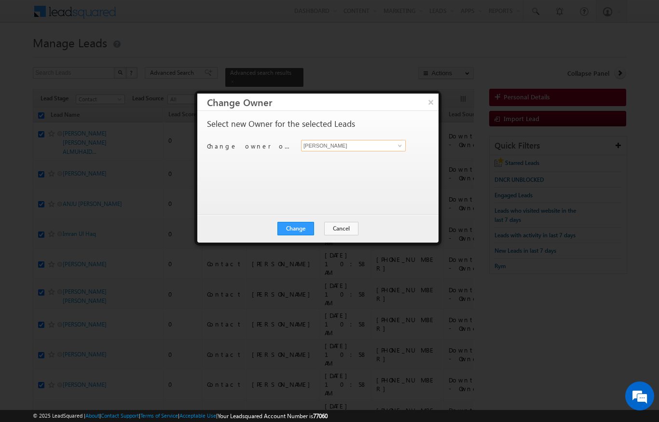
click at [405, 147] on input "[PERSON_NAME]" at bounding box center [353, 146] width 105 height 12
click at [394, 149] on link at bounding box center [399, 146] width 12 height 10
click at [372, 164] on span "[PERSON_NAME][EMAIL_ADDRESS][DOMAIN_NAME]" at bounding box center [348, 164] width 87 height 7
click at [306, 229] on button "Change" at bounding box center [295, 229] width 37 height 14
click at [329, 233] on button "Close" at bounding box center [319, 229] width 31 height 14
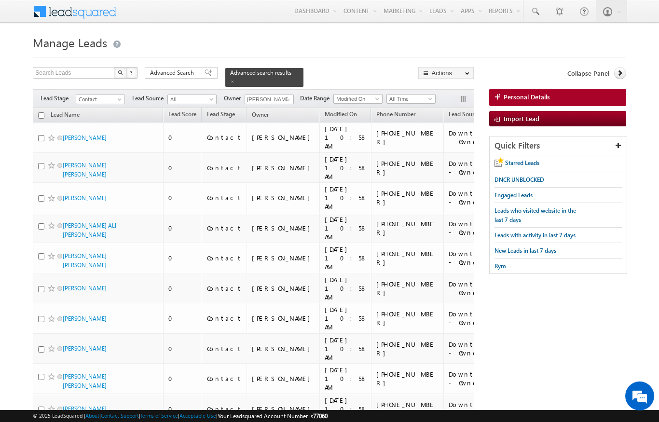
click at [44, 94] on span "Lead Stage" at bounding box center [58, 98] width 35 height 9
click at [38, 112] on input "checkbox" at bounding box center [41, 115] width 6 height 6
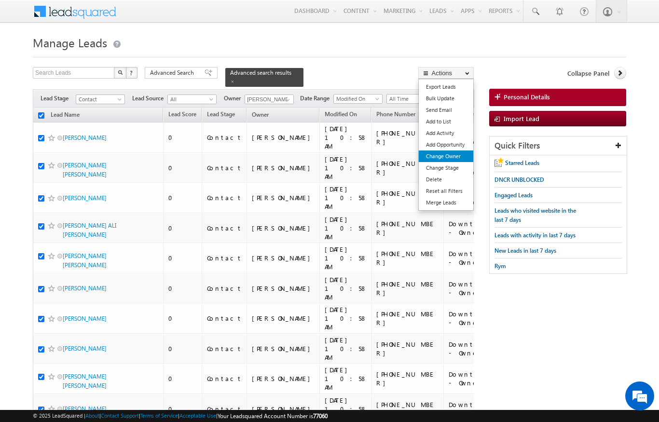
click at [458, 161] on link "Change Owner" at bounding box center [446, 156] width 55 height 12
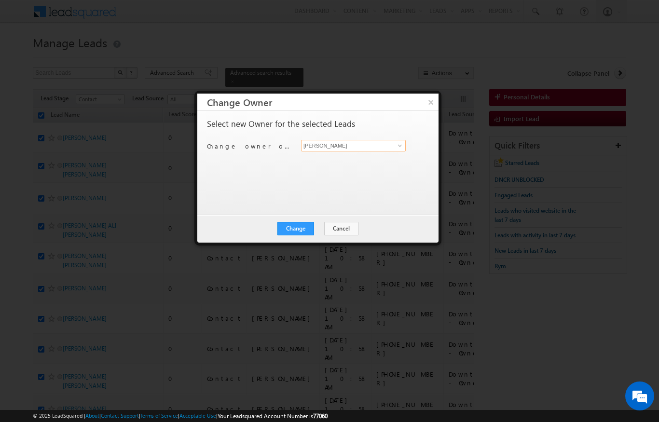
click at [390, 150] on input "[PERSON_NAME]" at bounding box center [353, 146] width 105 height 12
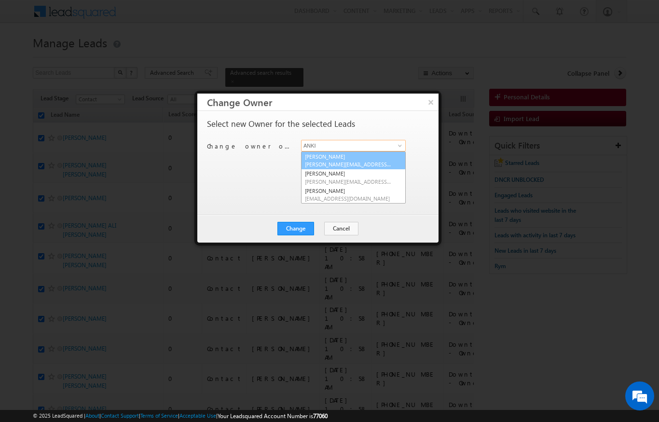
click at [363, 162] on span "[PERSON_NAME][EMAIL_ADDRESS][DOMAIN_NAME]" at bounding box center [348, 164] width 87 height 7
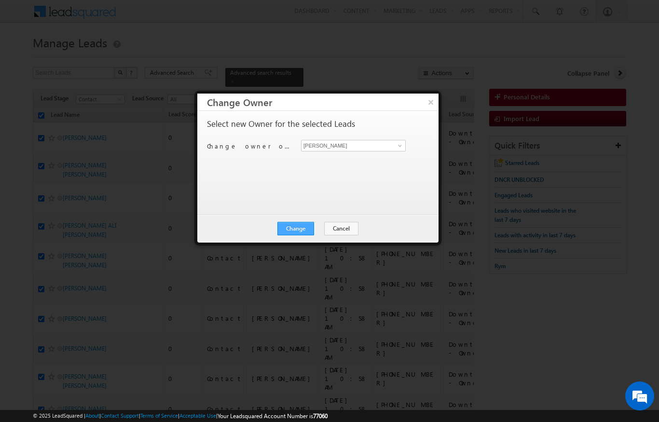
click at [297, 232] on button "Change" at bounding box center [295, 229] width 37 height 14
click at [330, 227] on button "Close" at bounding box center [319, 229] width 31 height 14
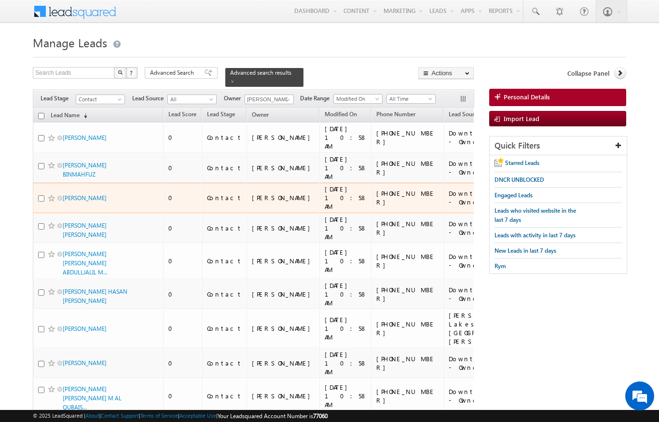
click at [325, 185] on div "[DATE] 10:58 AM" at bounding box center [346, 198] width 42 height 26
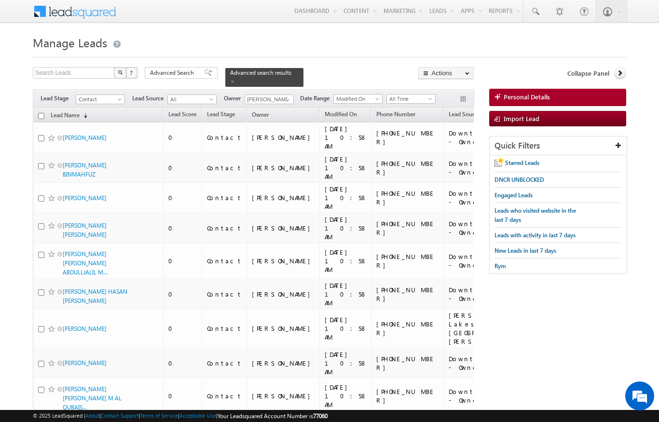
click at [40, 113] on input "checkbox" at bounding box center [41, 116] width 6 height 6
checkbox input "true"
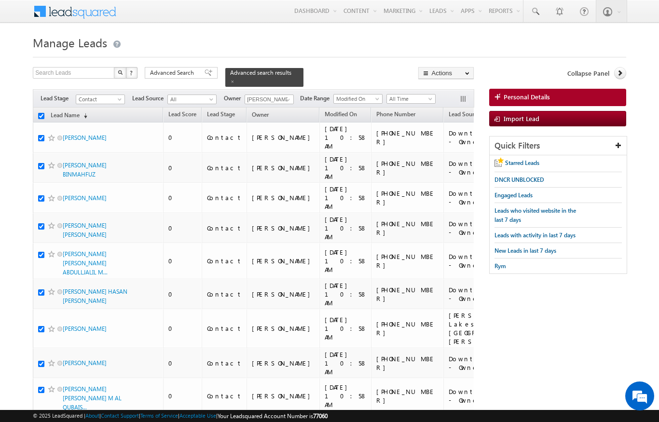
checkbox input "true"
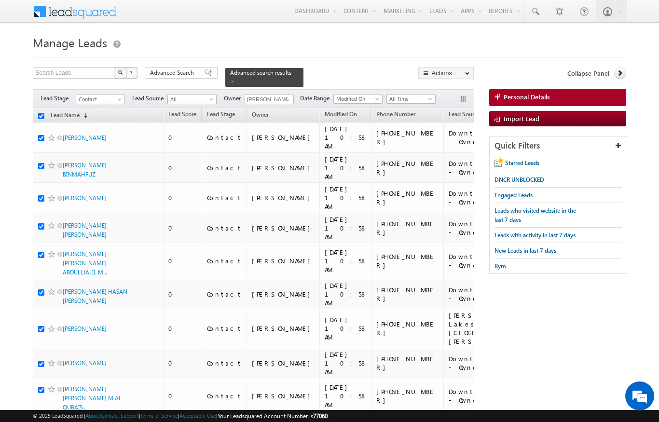
checkbox input "true"
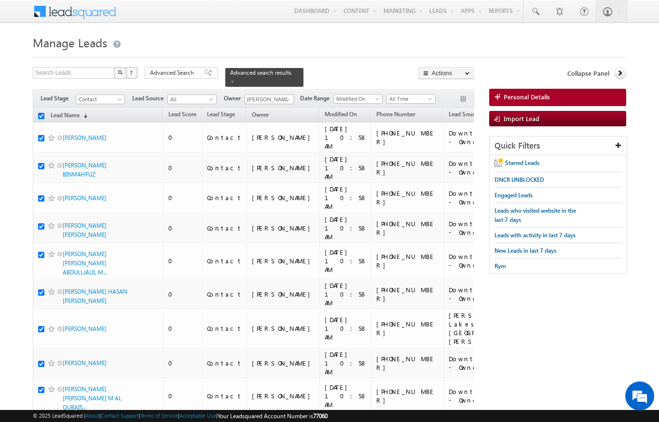
checkbox input "true"
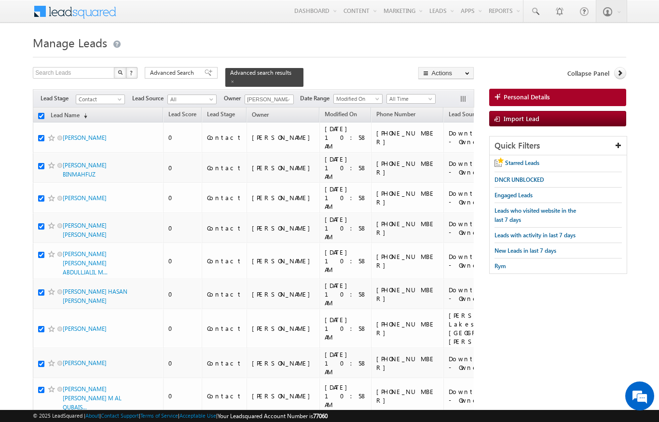
checkbox input "true"
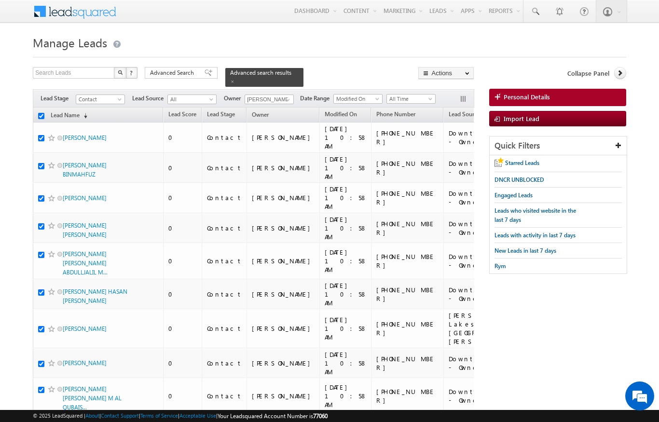
checkbox input "true"
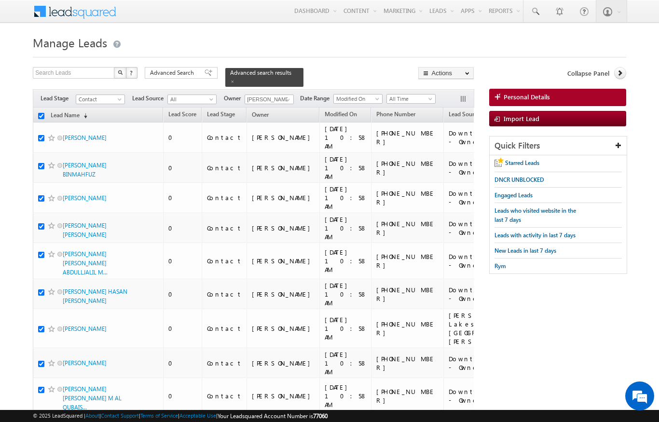
checkbox input "true"
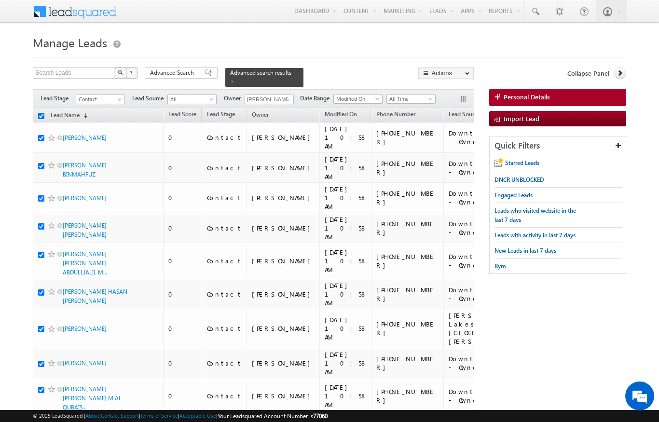
checkbox input "true"
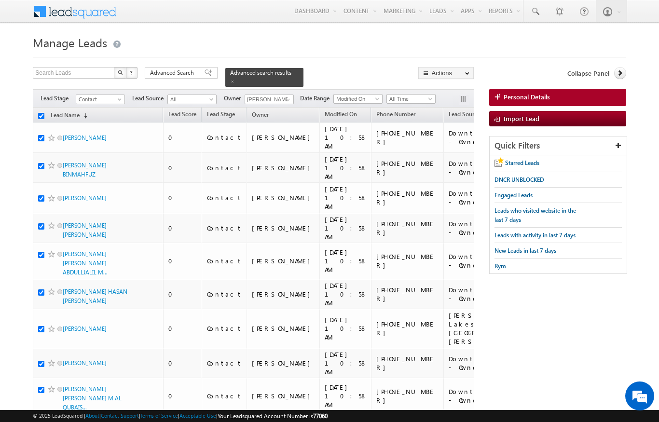
checkbox input "true"
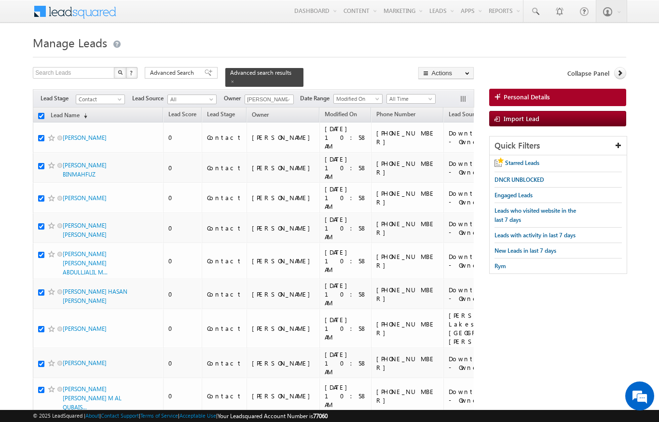
checkbox input "true"
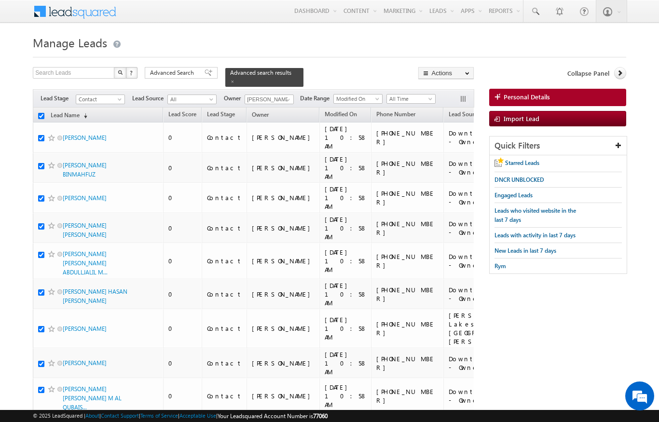
checkbox input "true"
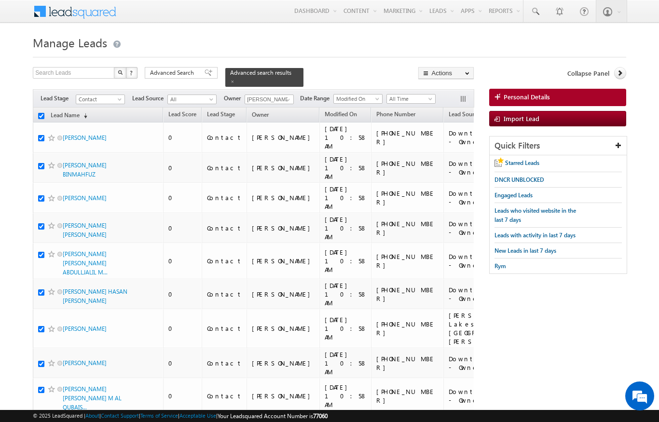
checkbox input "true"
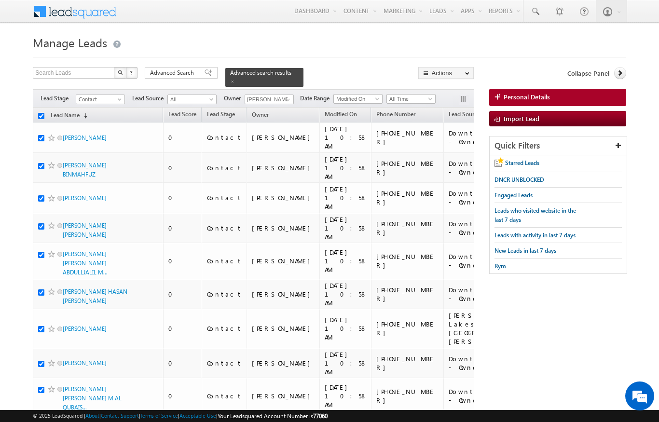
checkbox input "true"
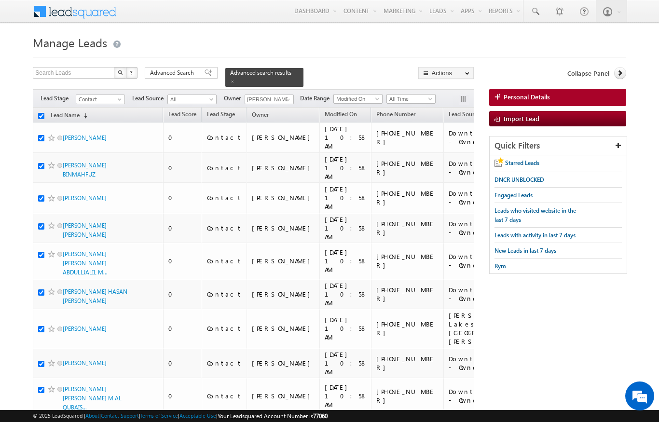
checkbox input "true"
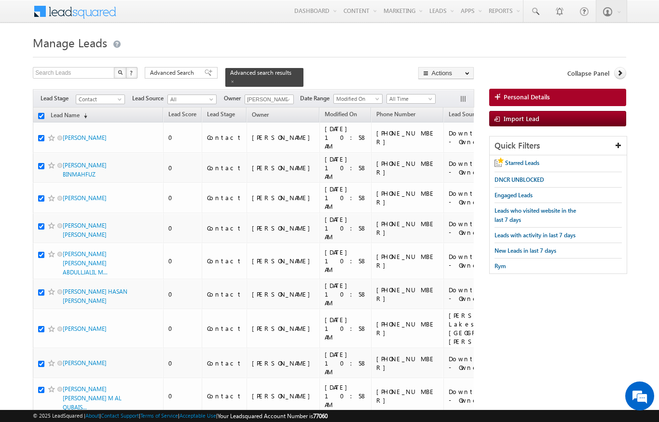
checkbox input "true"
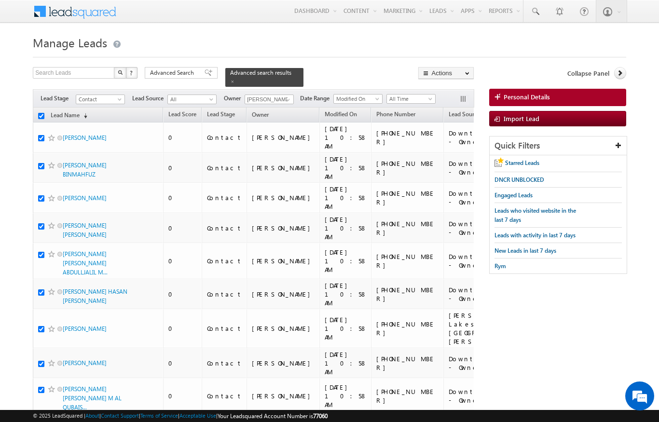
checkbox input "true"
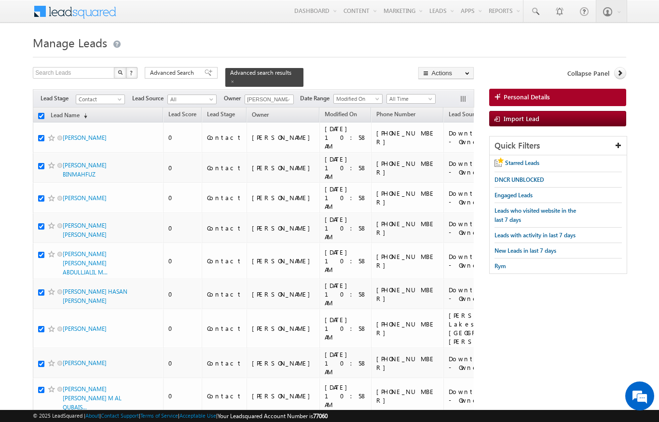
checkbox input "true"
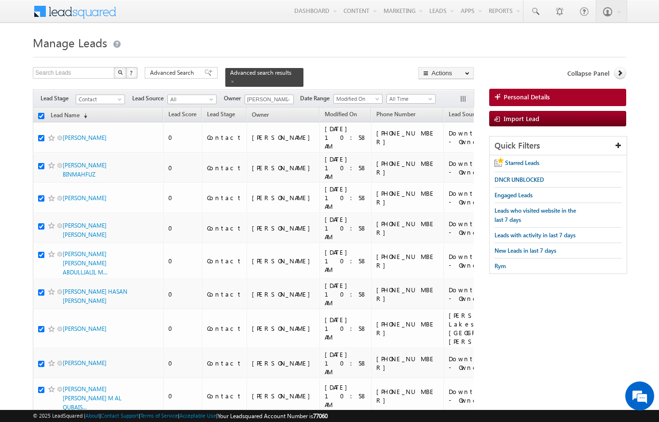
checkbox input "true"
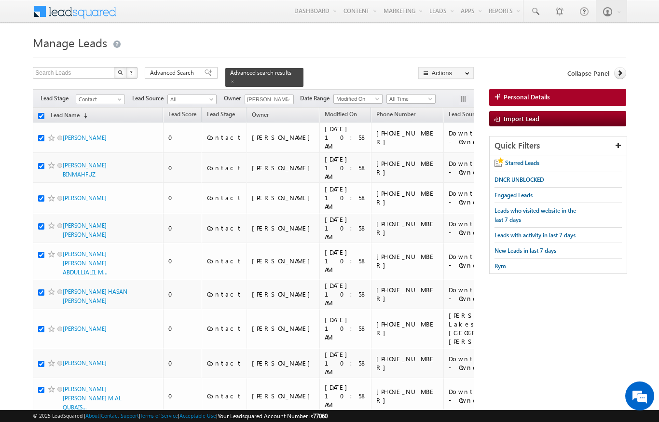
checkbox input "true"
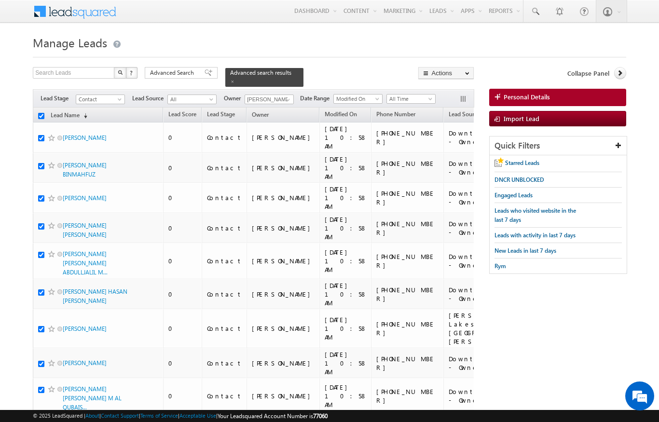
checkbox input "true"
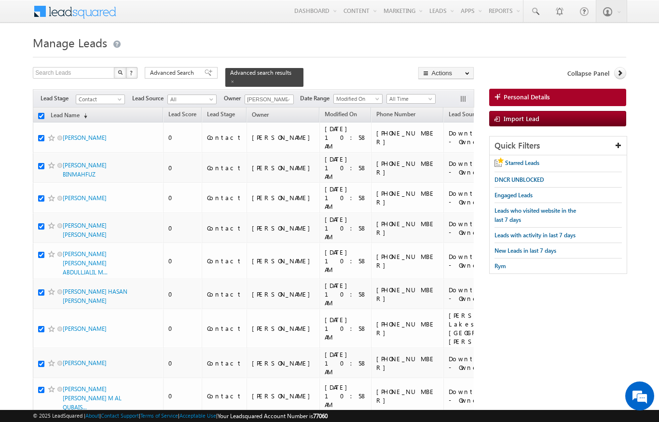
checkbox input "true"
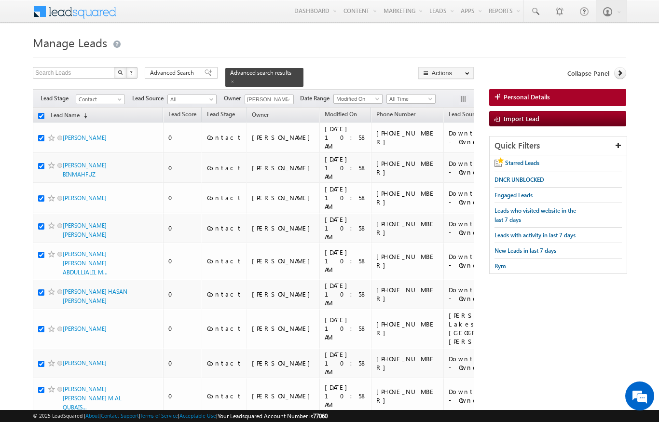
checkbox input "true"
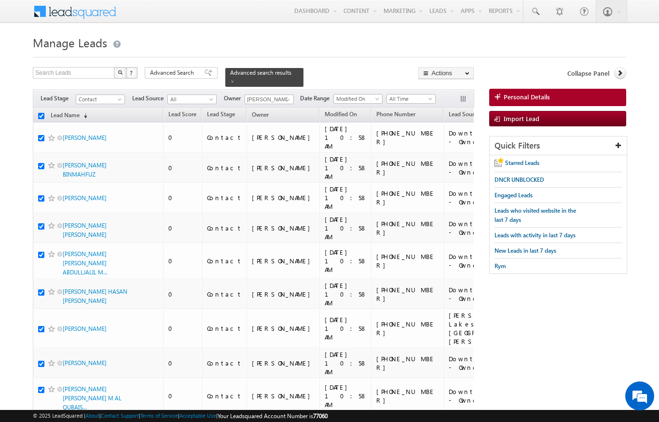
checkbox input "true"
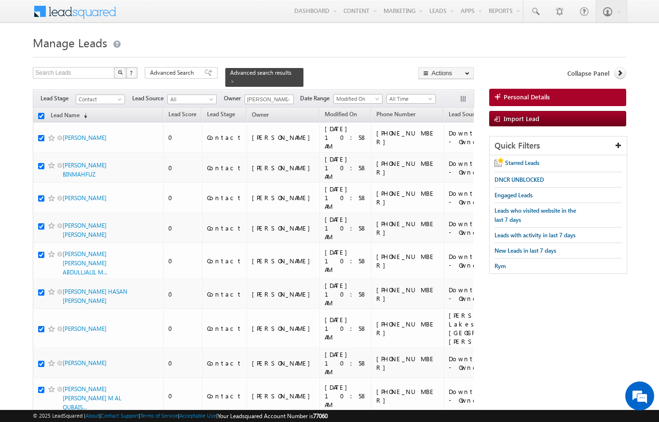
checkbox input "true"
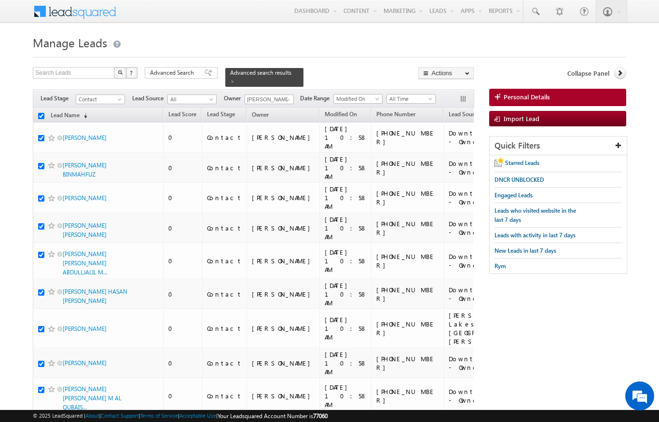
checkbox input "true"
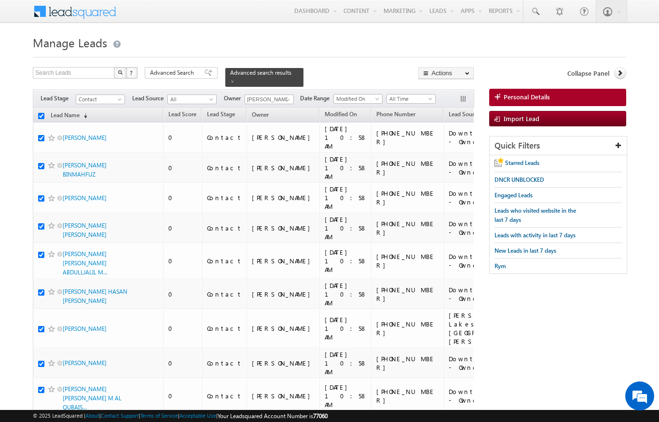
checkbox input "true"
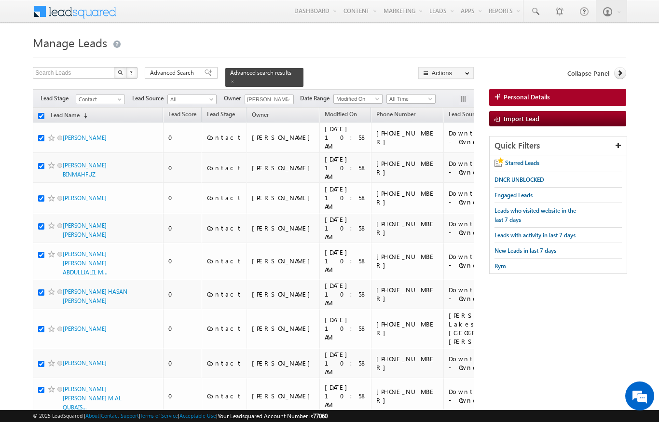
checkbox input "true"
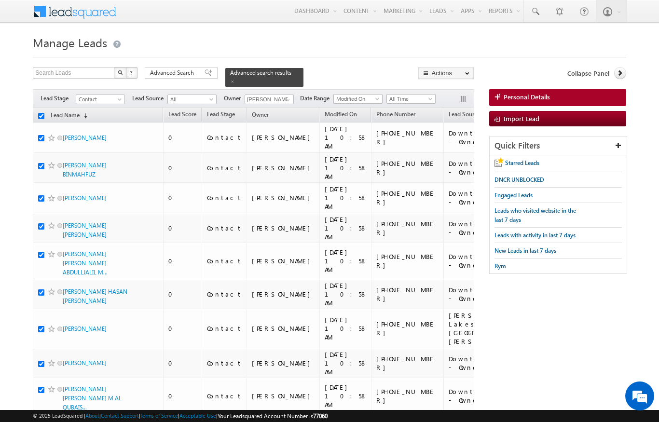
checkbox input "true"
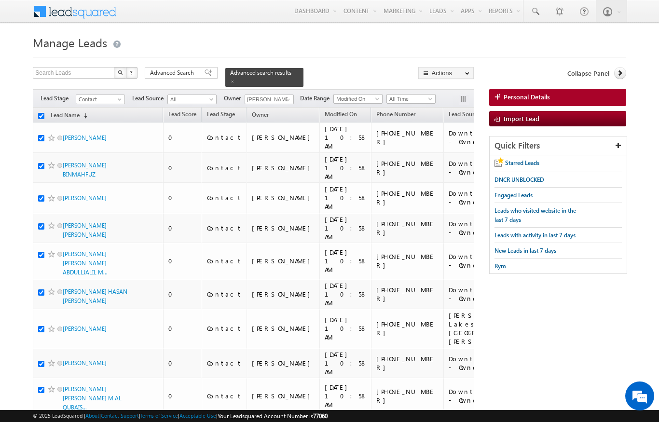
checkbox input "true"
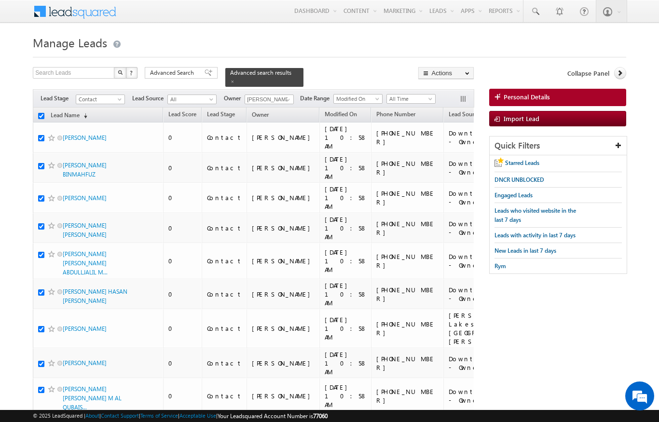
checkbox input "true"
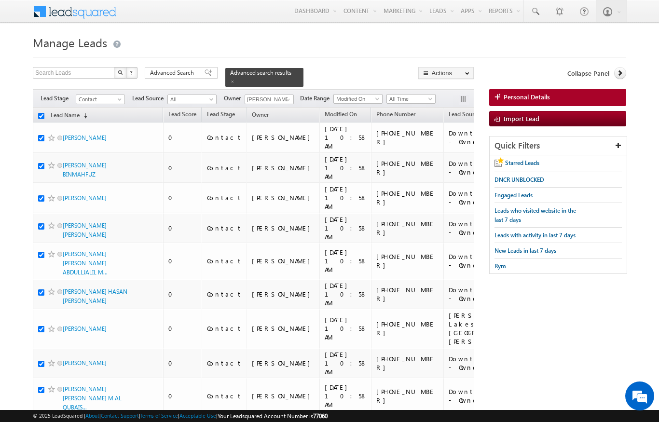
checkbox input "true"
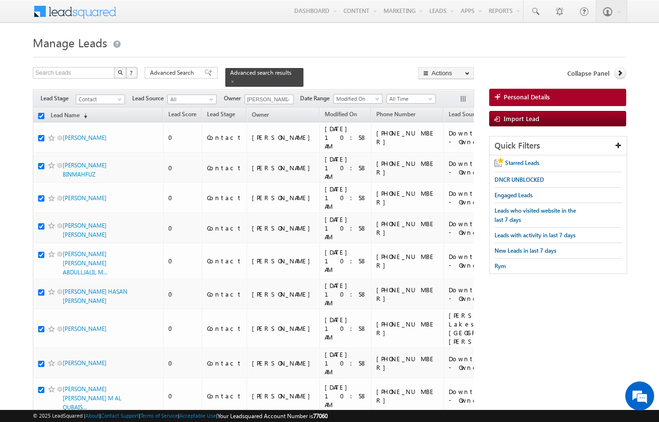
checkbox input "true"
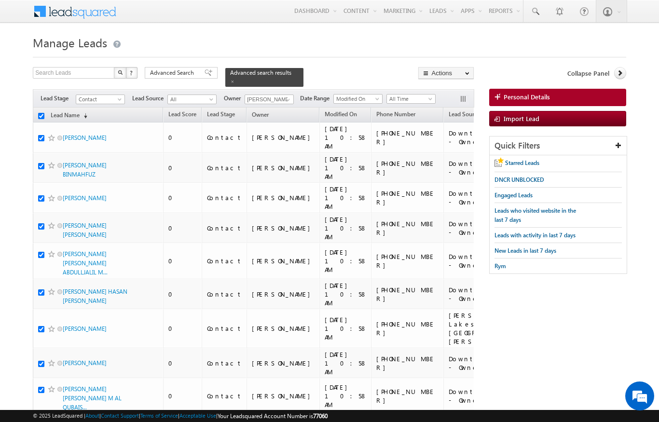
checkbox input "true"
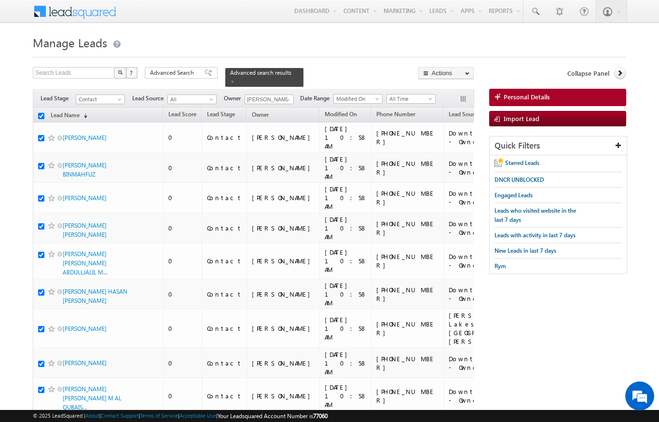
checkbox input "true"
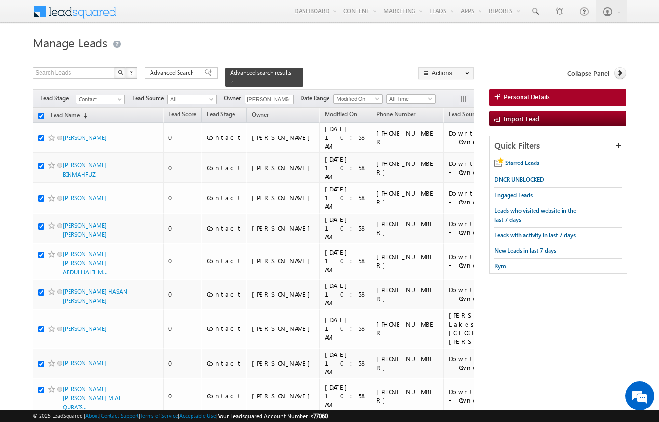
checkbox input "true"
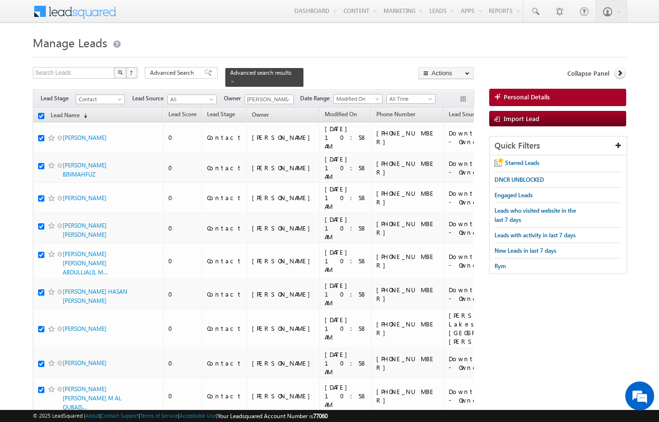
checkbox input "true"
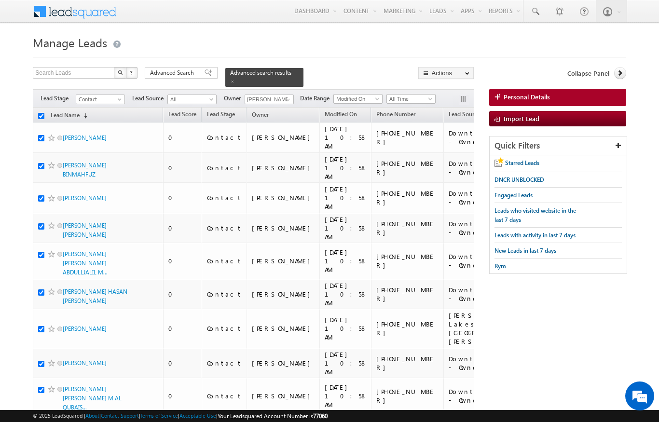
checkbox input "true"
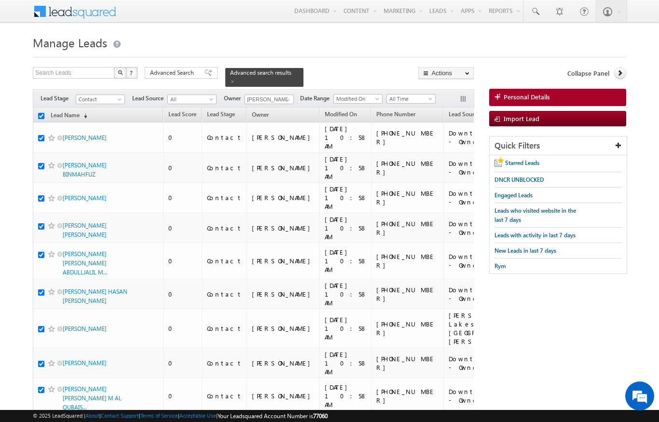
checkbox input "true"
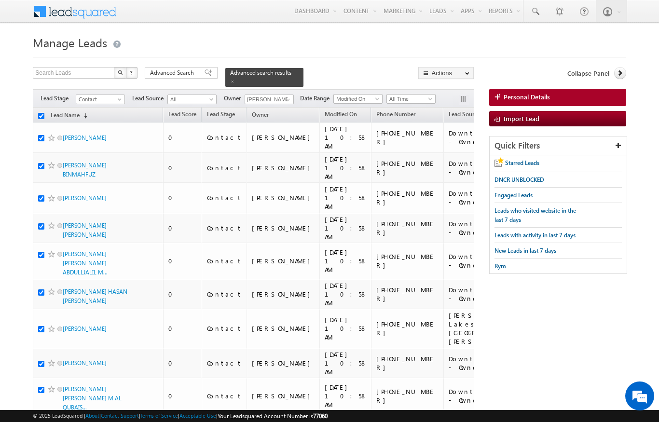
checkbox input "true"
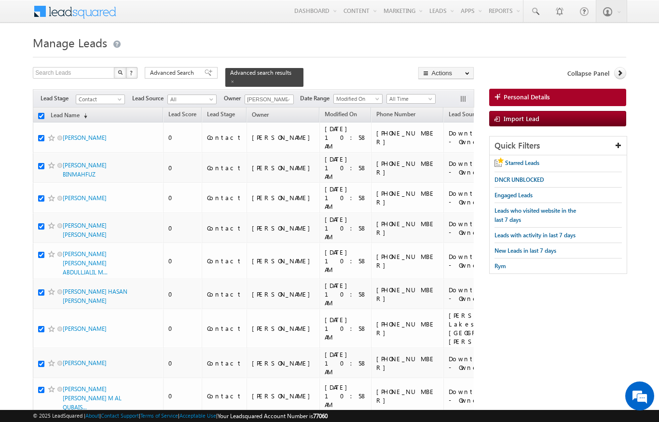
checkbox input "true"
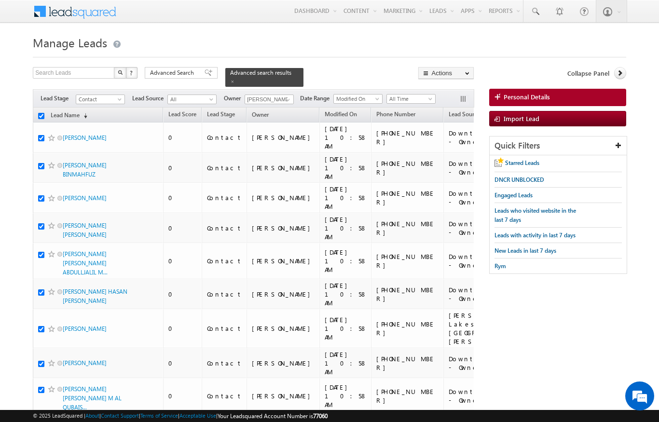
checkbox input "true"
click at [40, 113] on input "checkbox" at bounding box center [41, 116] width 6 height 6
click at [494, 34] on h1 "Manage Leads" at bounding box center [329, 41] width 593 height 19
click at [39, 113] on input "checkbox" at bounding box center [41, 116] width 6 height 6
click at [86, 109] on link "Lead Name (sorted descending)" at bounding box center [69, 115] width 46 height 13
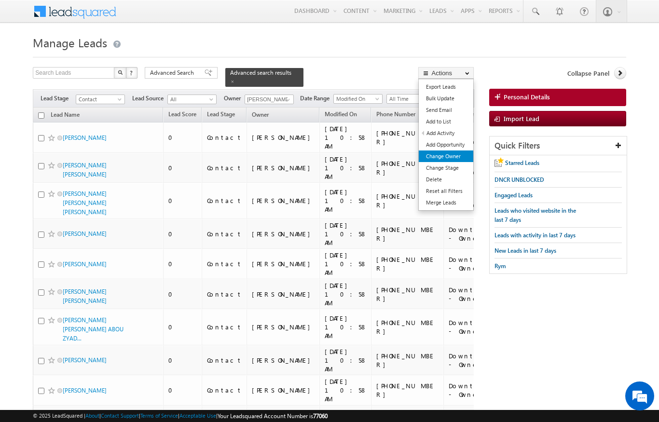
click at [455, 153] on link "Change Owner" at bounding box center [446, 156] width 55 height 12
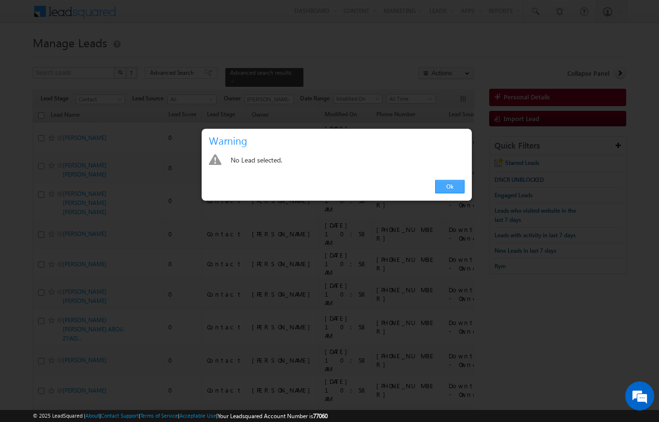
click at [437, 190] on link "Ok" at bounding box center [449, 187] width 29 height 14
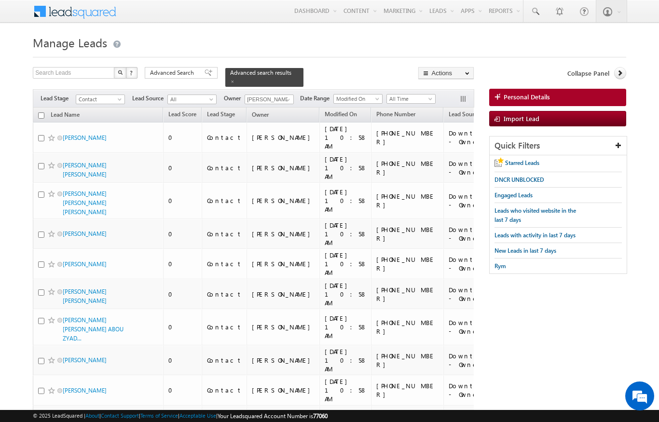
click at [43, 112] on input "checkbox" at bounding box center [41, 115] width 6 height 6
click at [288, 96] on span at bounding box center [288, 100] width 8 height 8
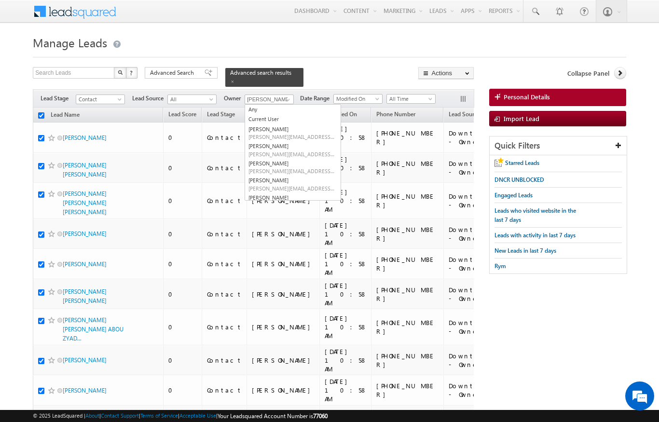
click at [357, 56] on div at bounding box center [329, 54] width 593 height 6
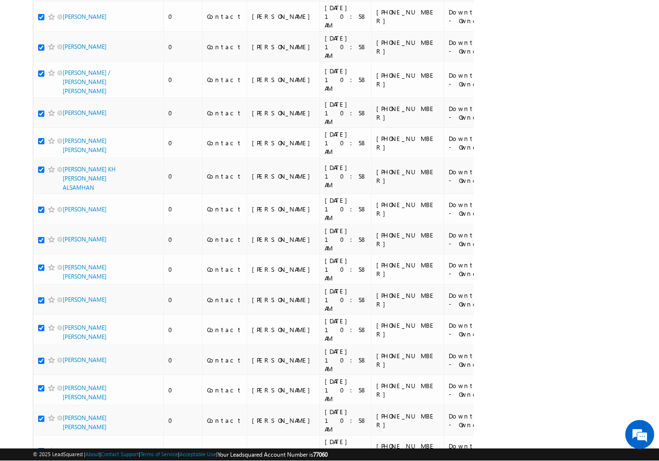
scroll to position [4333, 0]
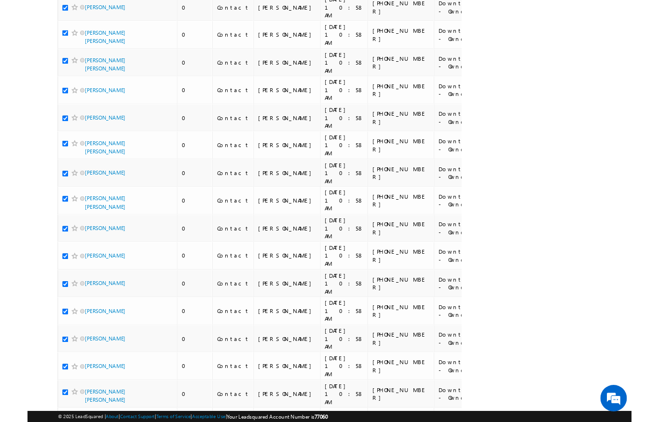
scroll to position [4724, 0]
